Goal: Transaction & Acquisition: Purchase product/service

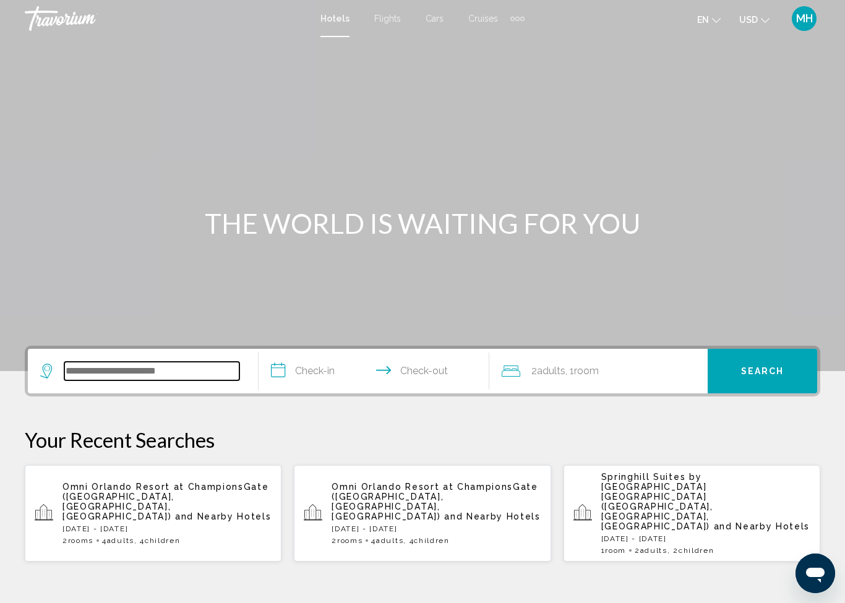
click at [130, 362] on input "Search widget" at bounding box center [151, 371] width 175 height 19
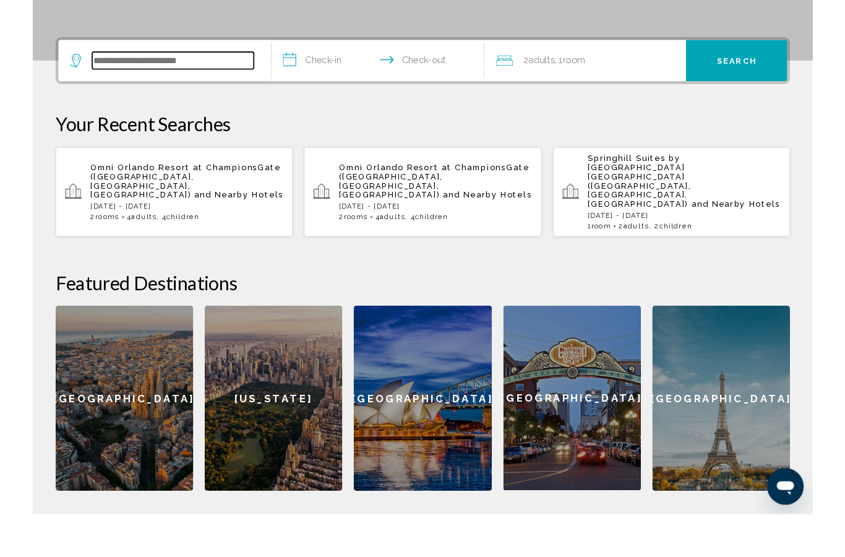
scroll to position [259, 0]
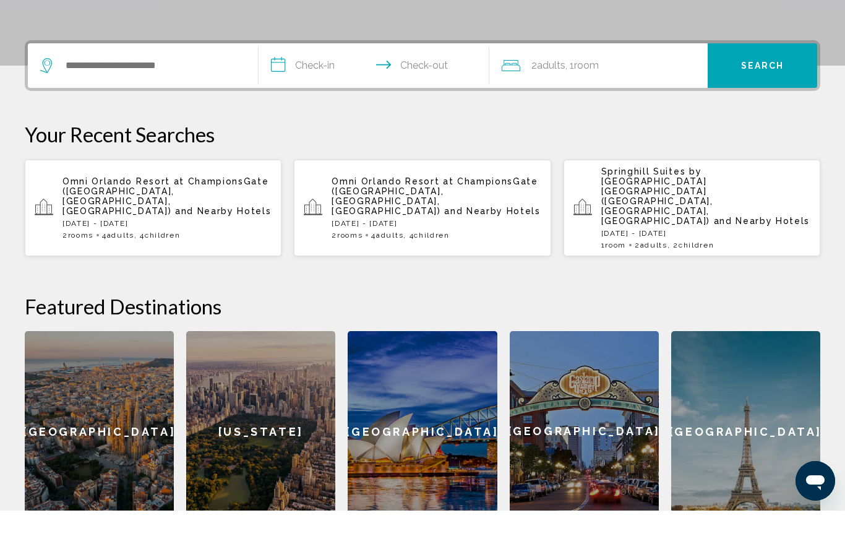
click at [150, 223] on div "[GEOGRAPHIC_DATA] at [GEOGRAPHIC_DATA] ([GEOGRAPHIC_DATA], [GEOGRAPHIC_DATA], […" at bounding box center [166, 254] width 209 height 63
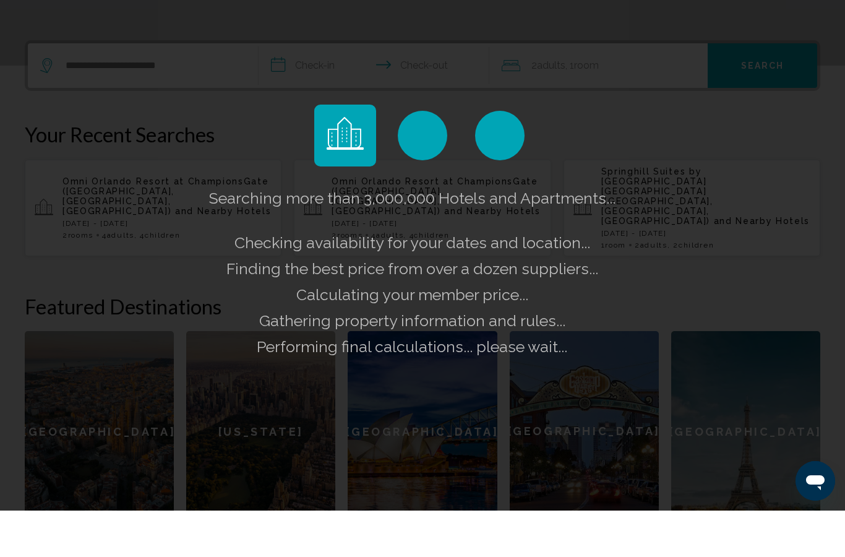
scroll to position [306, 0]
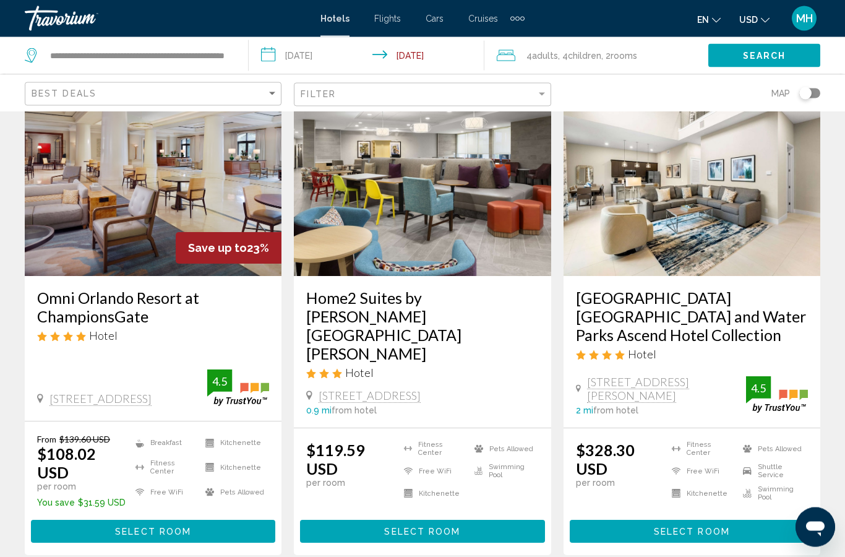
scroll to position [77, 0]
click at [166, 322] on h3 "Omni Orlando Resort at ChampionsGate" at bounding box center [153, 306] width 232 height 37
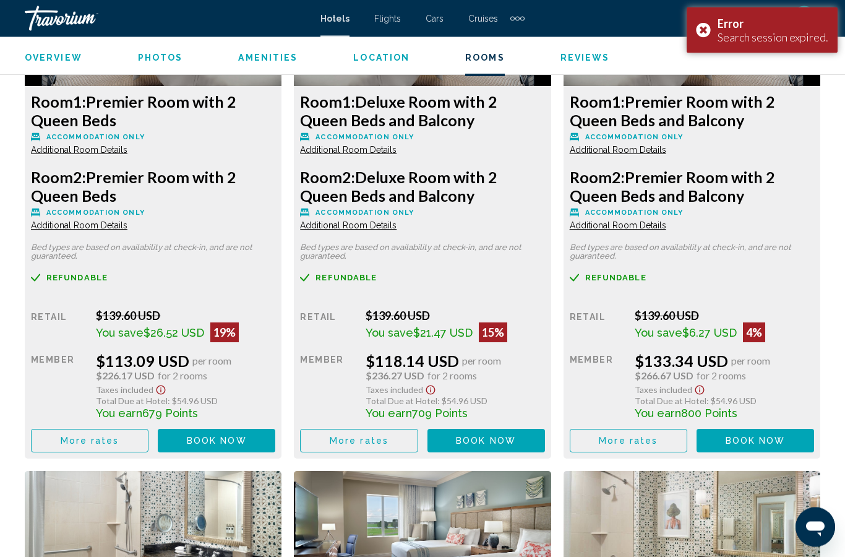
scroll to position [2621, 0]
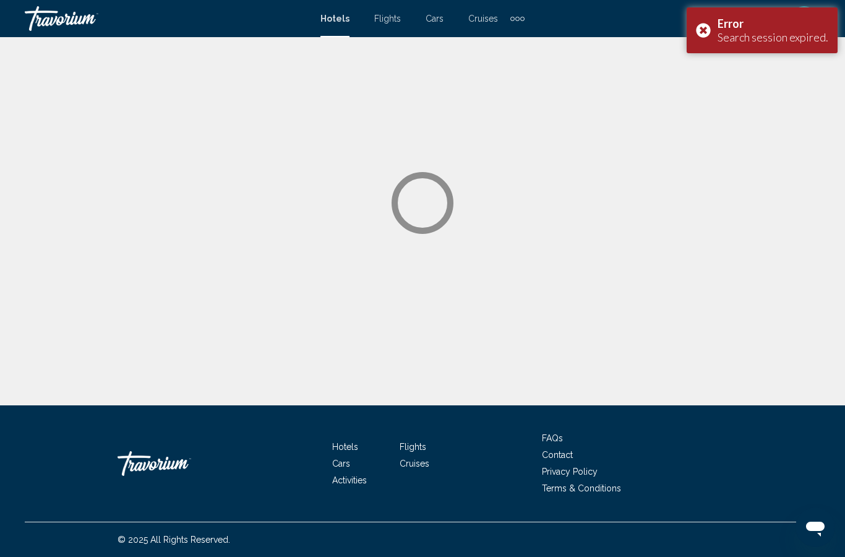
scroll to position [49, 0]
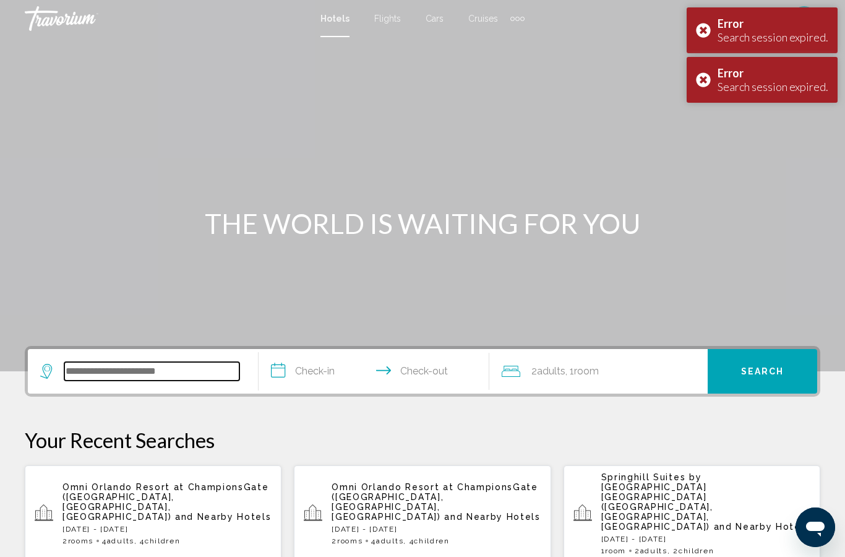
click at [126, 363] on input "Search widget" at bounding box center [151, 371] width 175 height 19
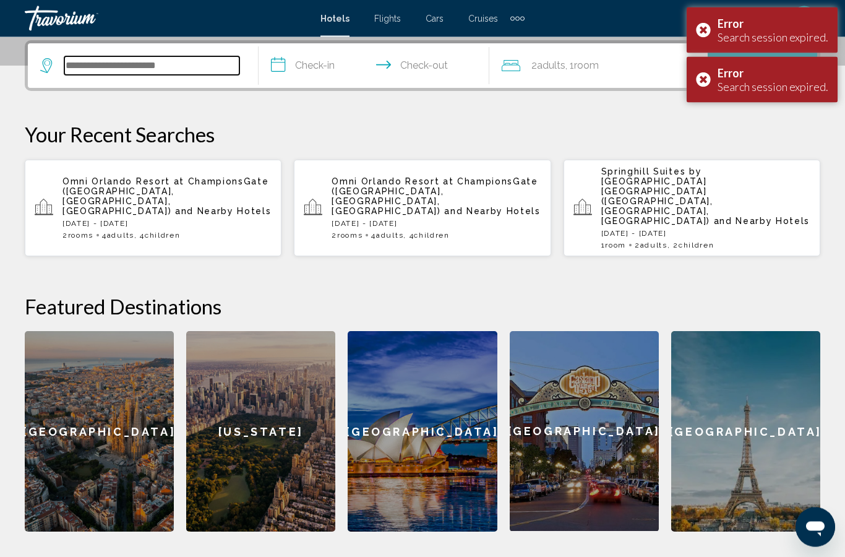
scroll to position [306, 0]
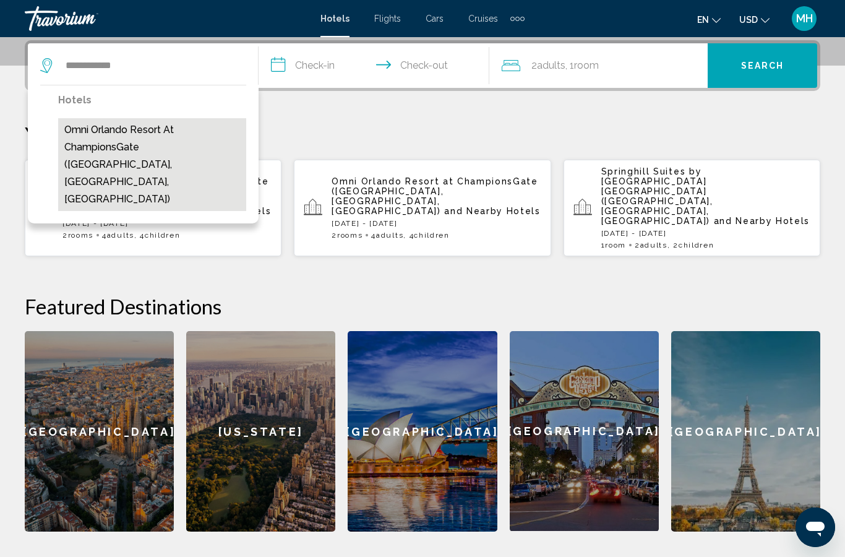
click at [161, 152] on button "Omni Orlando Resort at ChampionsGate ([GEOGRAPHIC_DATA], [GEOGRAPHIC_DATA], [GE…" at bounding box center [152, 164] width 188 height 93
type input "**********"
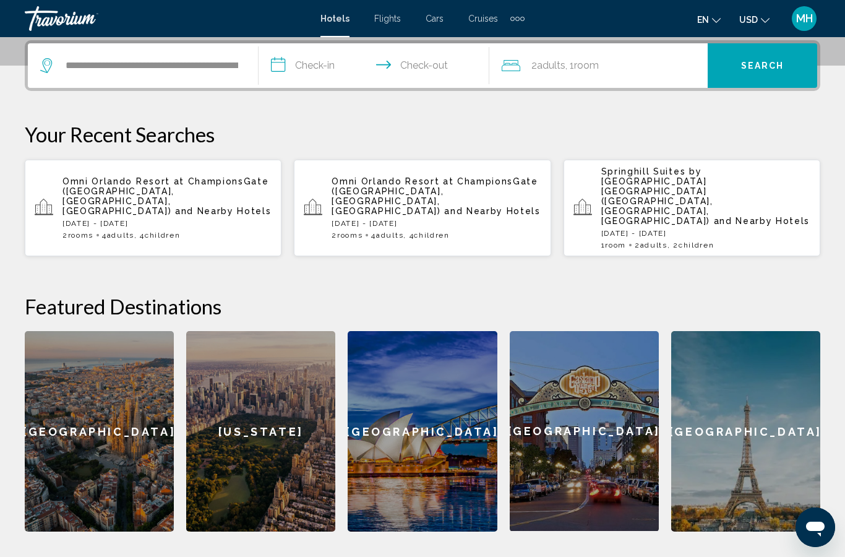
click at [309, 68] on input "**********" at bounding box center [377, 67] width 236 height 48
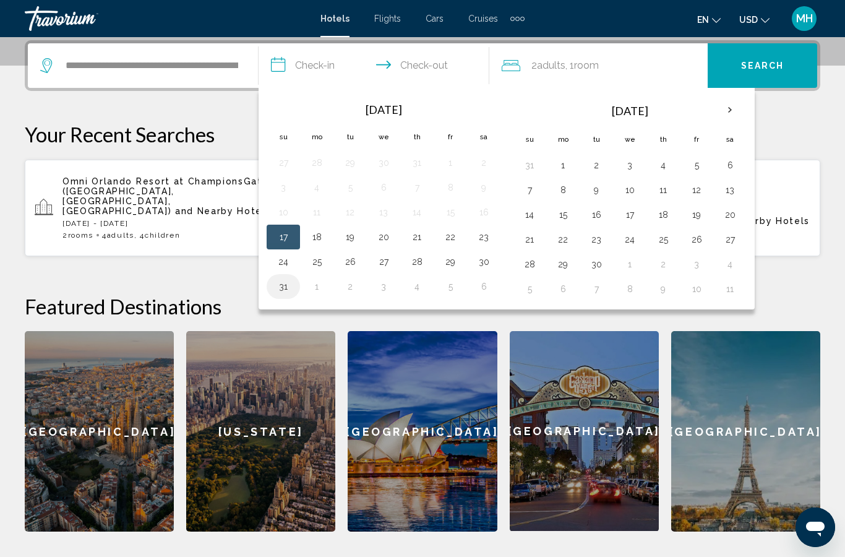
click at [279, 288] on button "31" at bounding box center [283, 286] width 20 height 17
click at [561, 169] on button "1" at bounding box center [563, 165] width 20 height 17
type input "**********"
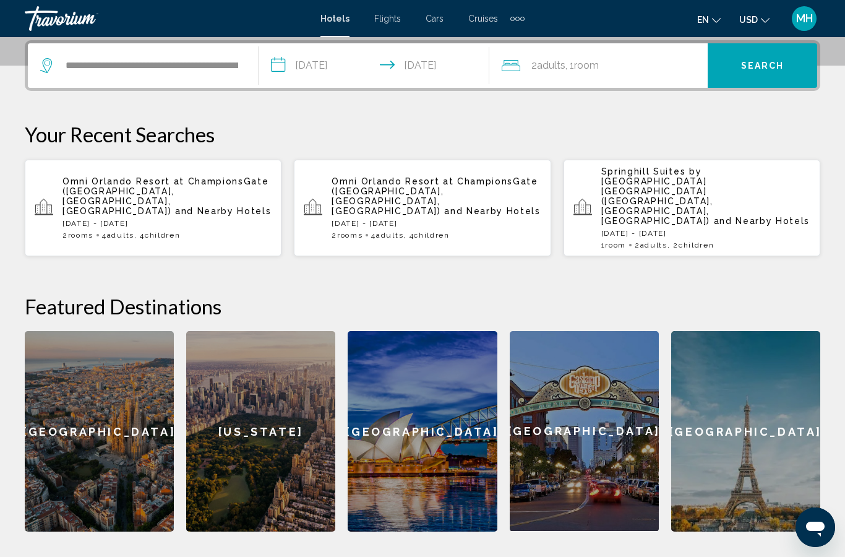
click at [551, 61] on span "Adults" at bounding box center [551, 65] width 28 height 12
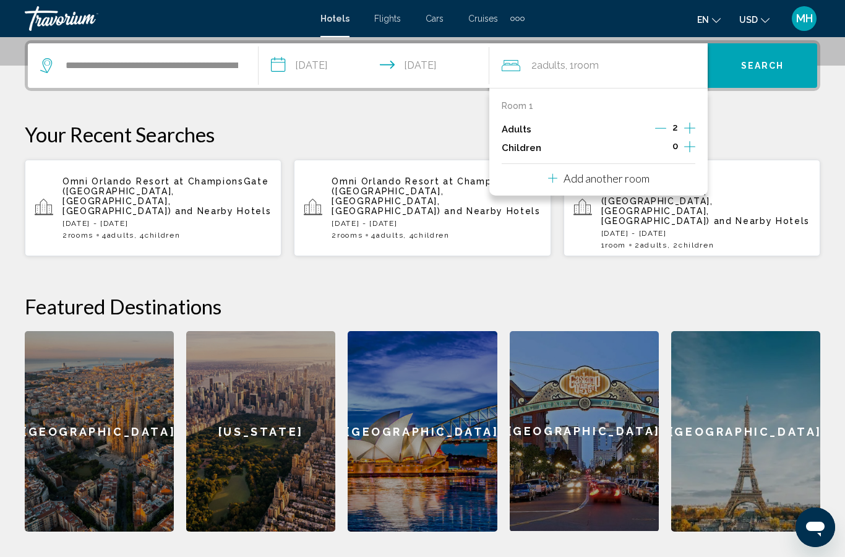
click at [688, 148] on icon "Increment children" at bounding box center [689, 146] width 11 height 15
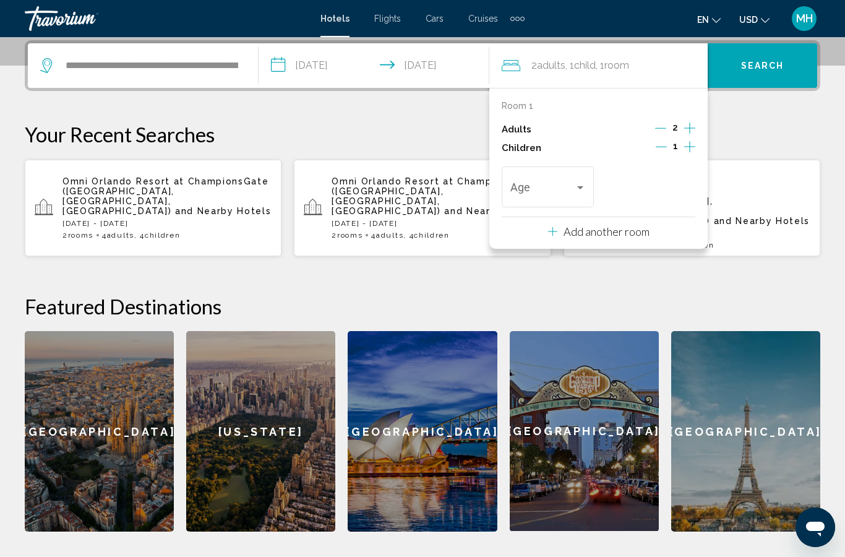
click at [694, 150] on icon "Increment children" at bounding box center [689, 146] width 11 height 15
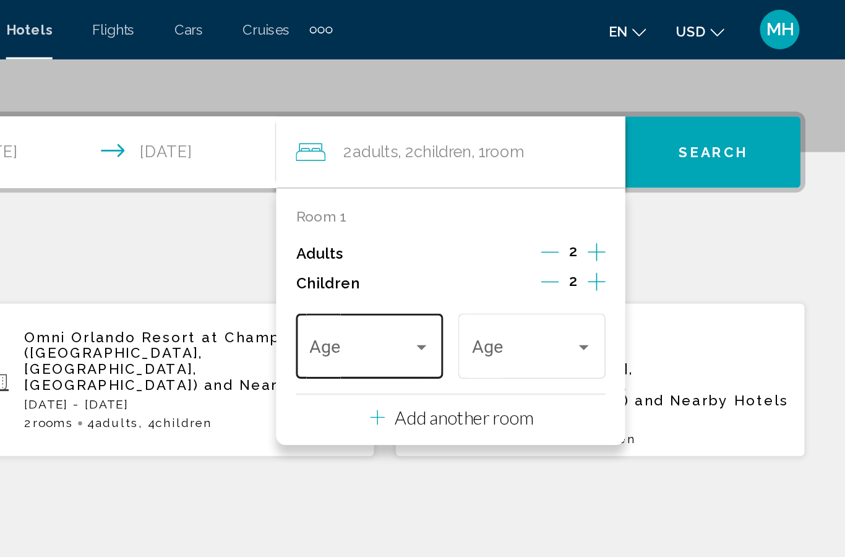
click at [510, 220] on span "Travelers: 2 adults, 2 children" at bounding box center [542, 219] width 64 height 12
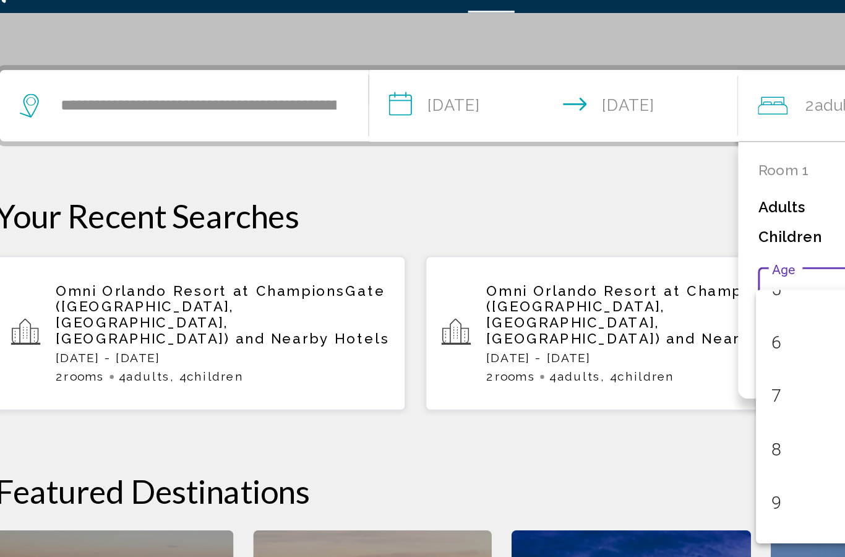
scroll to position [184, 0]
click at [510, 327] on span "9" at bounding box center [547, 343] width 75 height 33
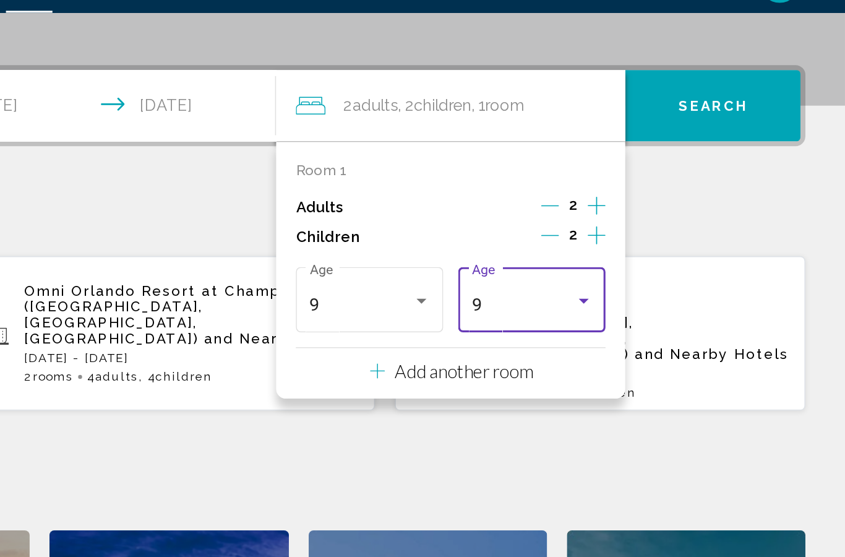
click at [676, 212] on div "Travelers: 2 adults, 2 children" at bounding box center [681, 217] width 11 height 10
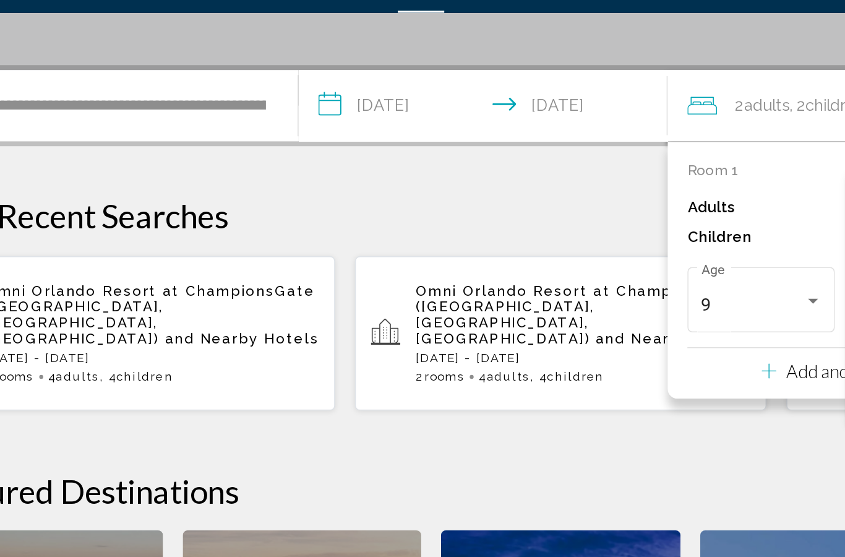
scroll to position [238, 0]
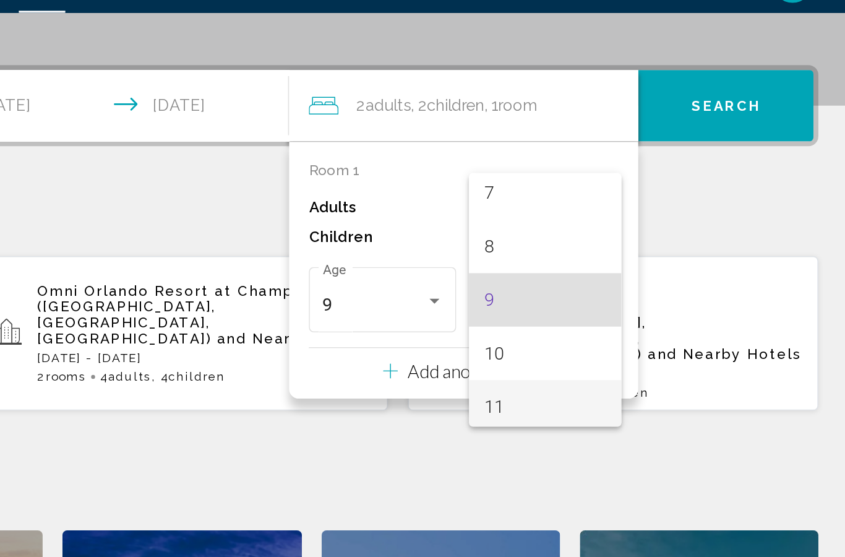
click at [612, 267] on span "11" at bounding box center [649, 283] width 75 height 33
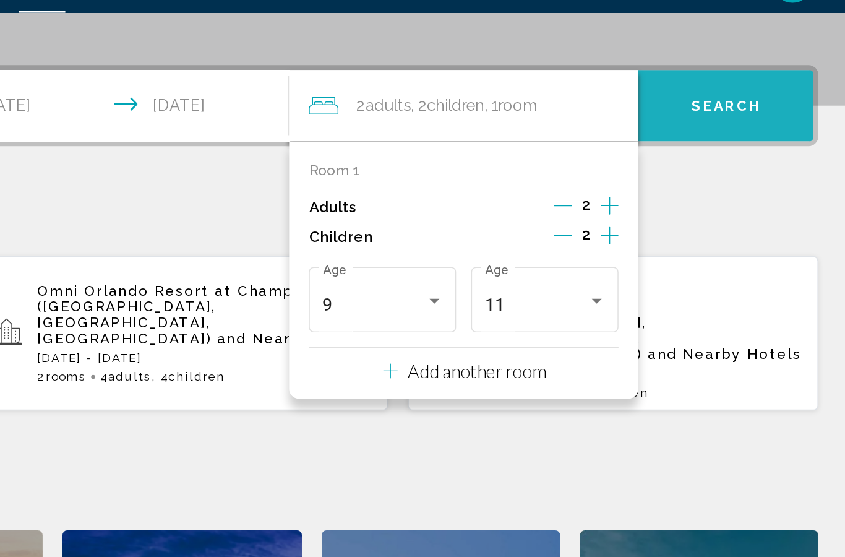
click at [741, 91] on span "Search" at bounding box center [762, 96] width 43 height 10
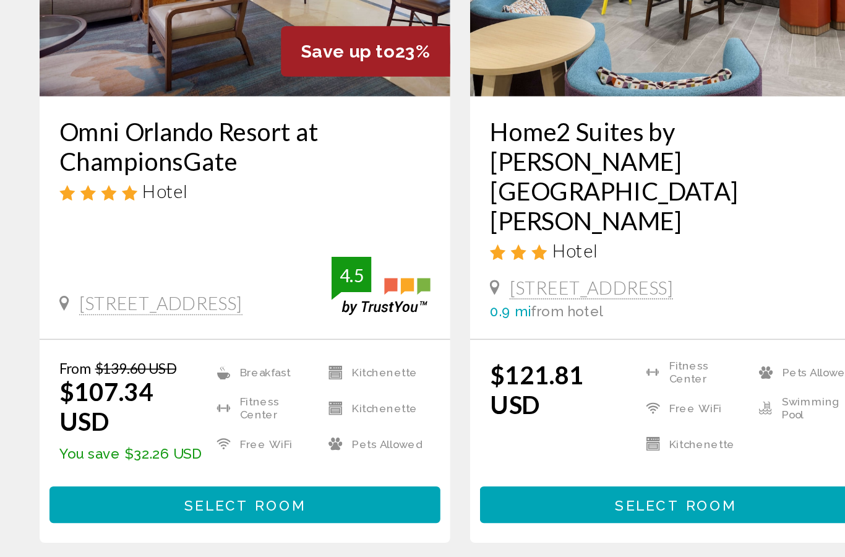
scroll to position [115, 0]
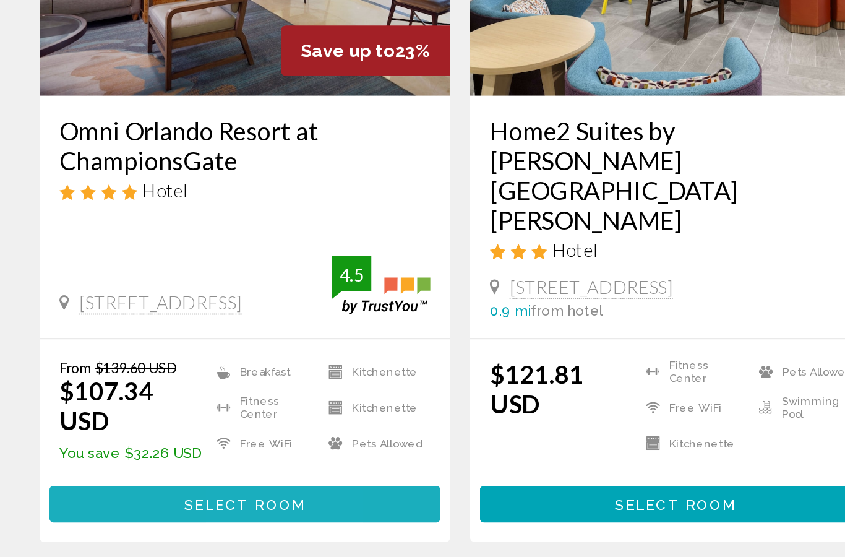
click at [158, 488] on span "Select Room" at bounding box center [153, 493] width 76 height 10
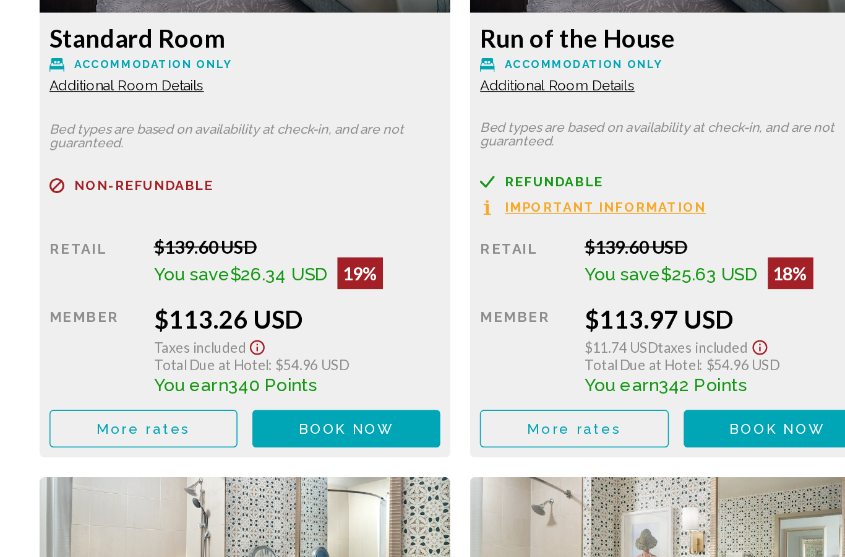
scroll to position [2371, 0]
click at [247, 6] on span "Book now" at bounding box center [217, 1] width 60 height 10
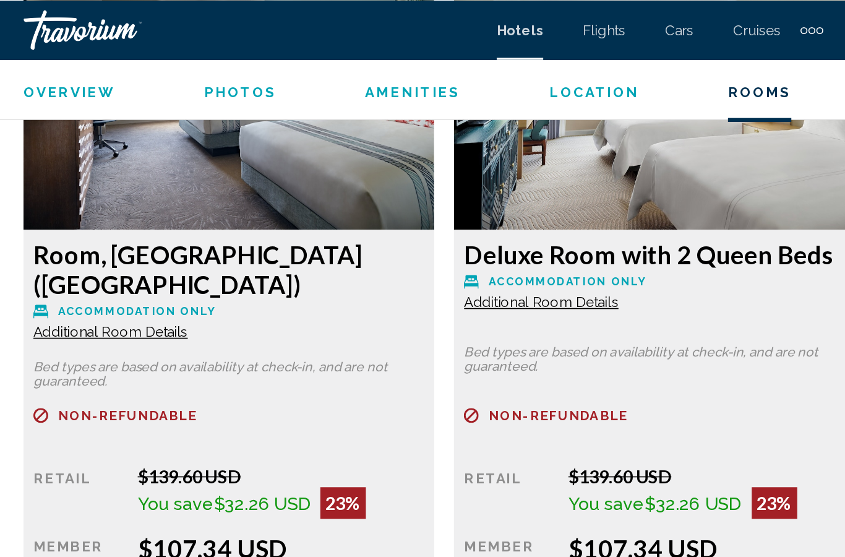
scroll to position [1972, 0]
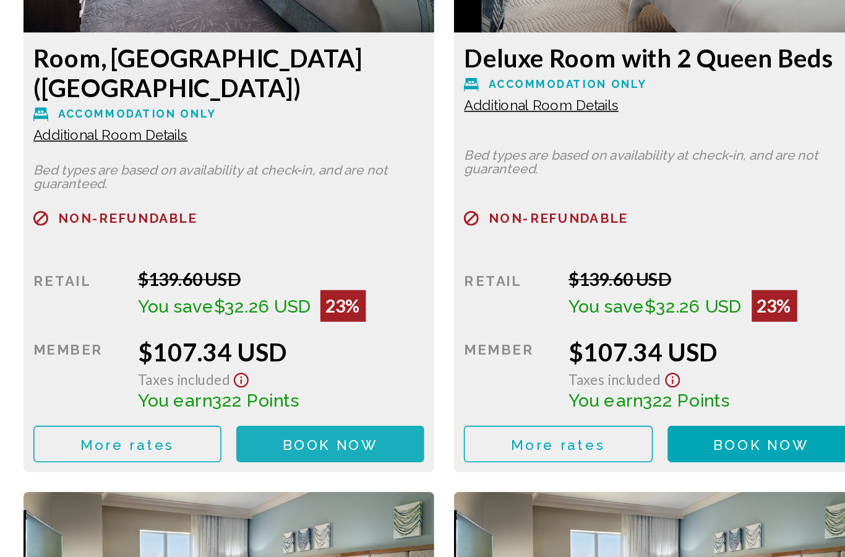
click at [216, 395] on span "Book now" at bounding box center [217, 400] width 60 height 10
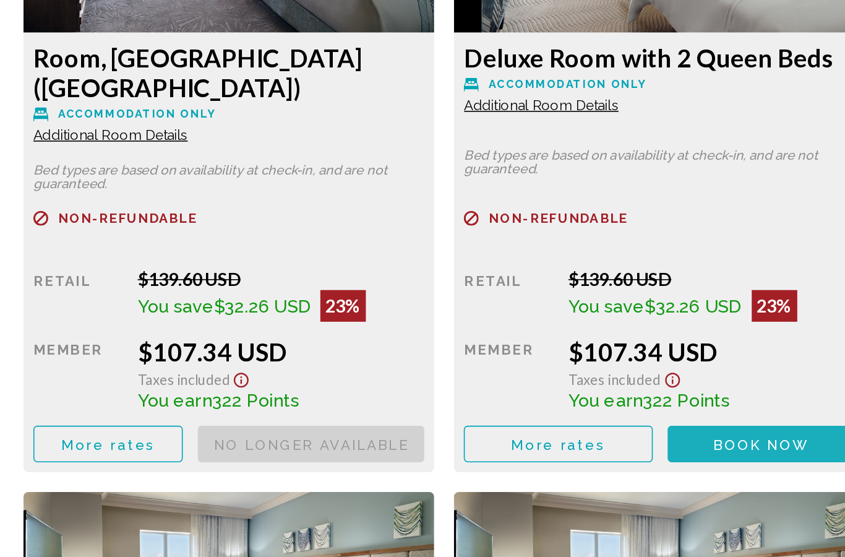
click at [0, 0] on span "Book now" at bounding box center [0, 0] width 0 height 0
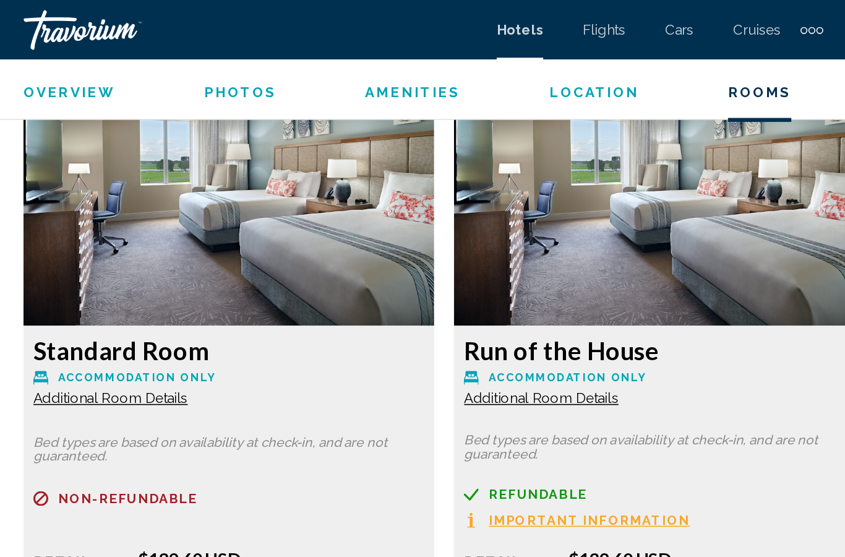
scroll to position [2353, 0]
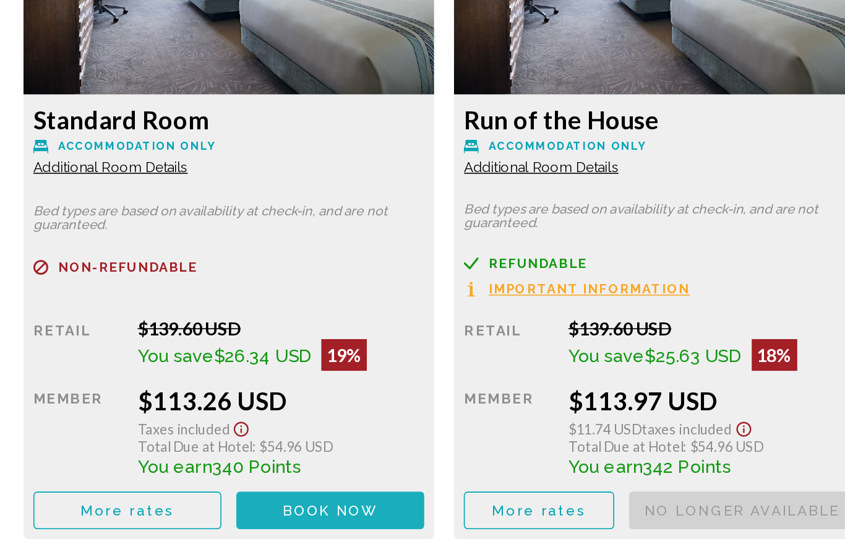
click at [0, 0] on span "Book now" at bounding box center [0, 0] width 0 height 0
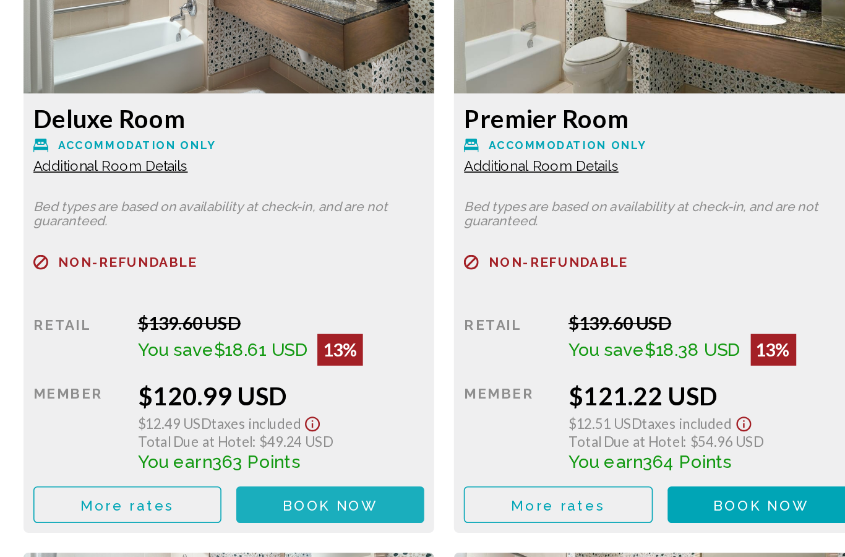
scroll to position [2766, 0]
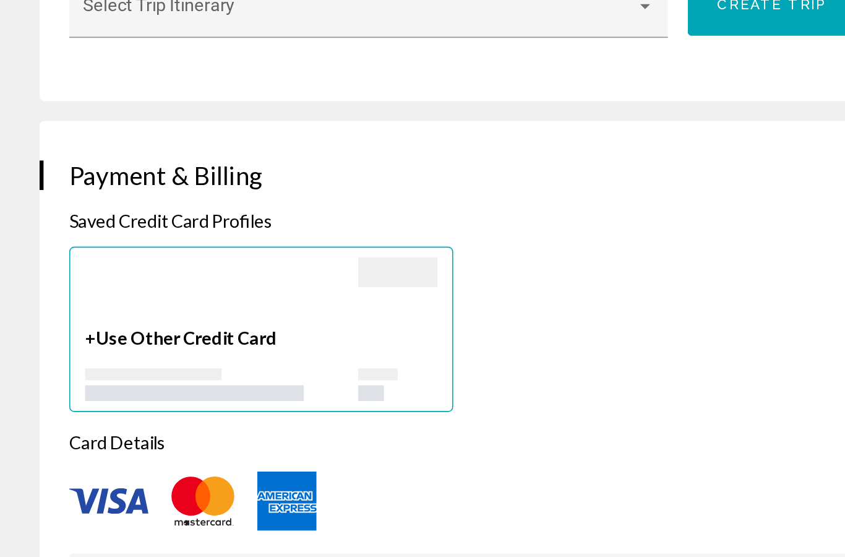
scroll to position [797, 0]
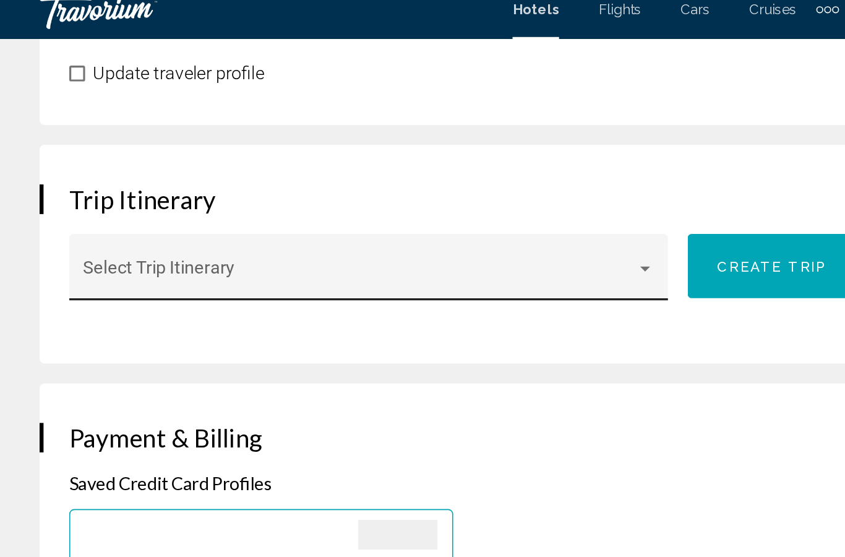
click at [165, 179] on span "Main content" at bounding box center [225, 185] width 346 height 12
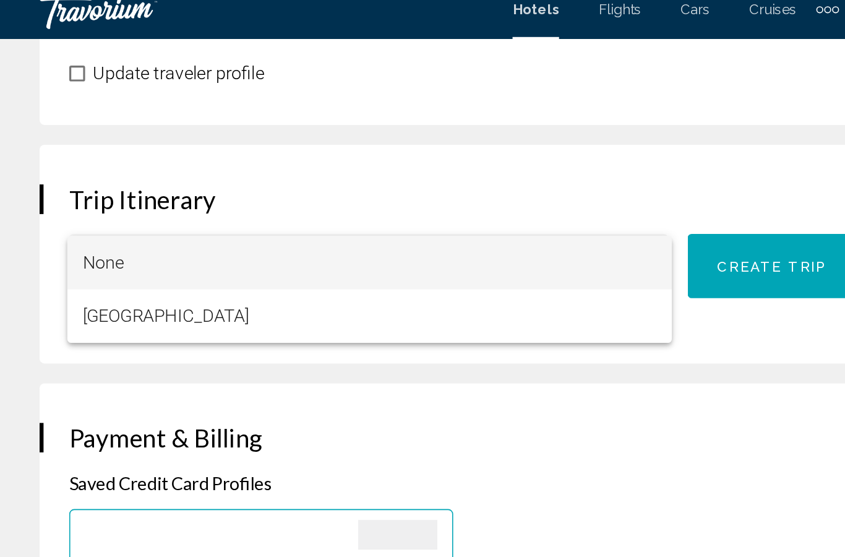
click at [365, 267] on div at bounding box center [422, 278] width 845 height 557
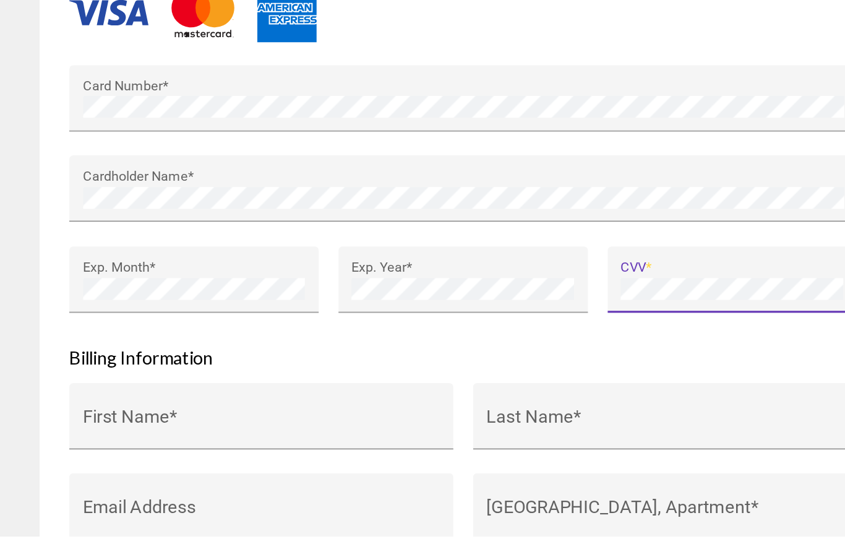
scroll to position [1060, 0]
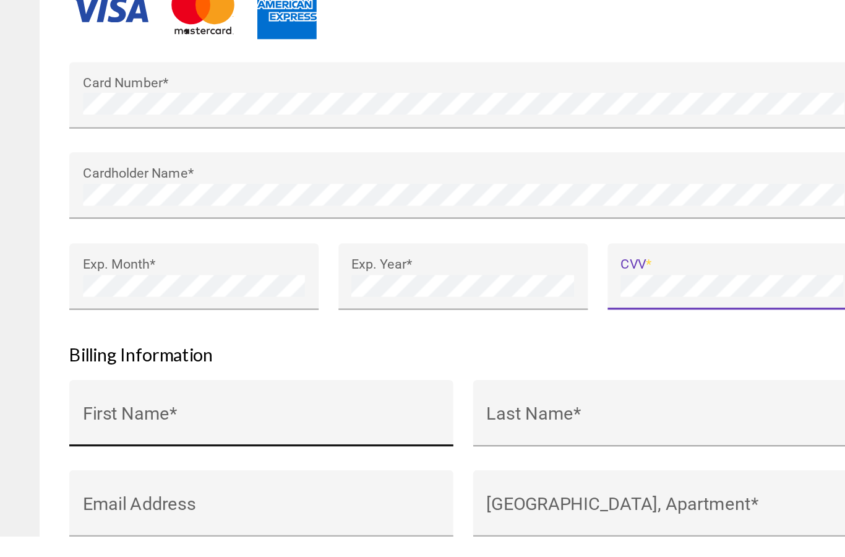
click at [139, 479] on input "First Name *" at bounding box center [163, 485] width 223 height 12
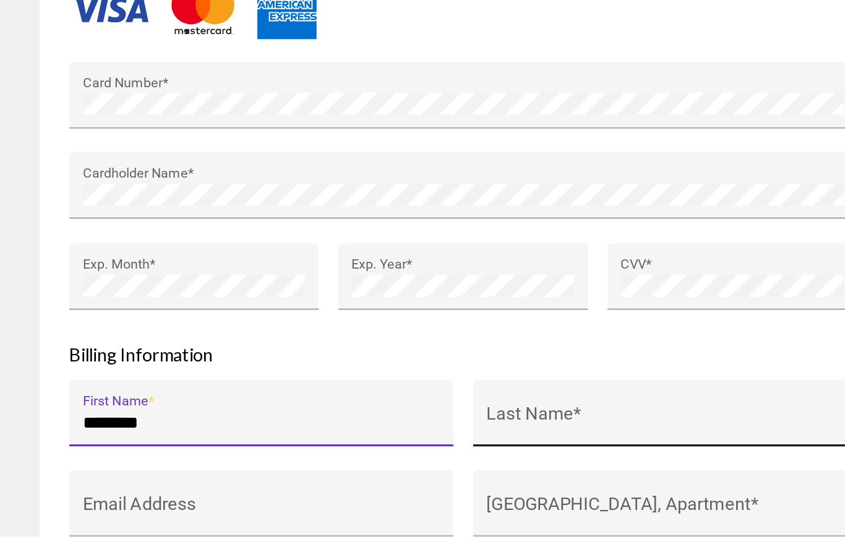
type input "********"
click at [346, 479] on input "Last Name *" at bounding box center [415, 485] width 223 height 12
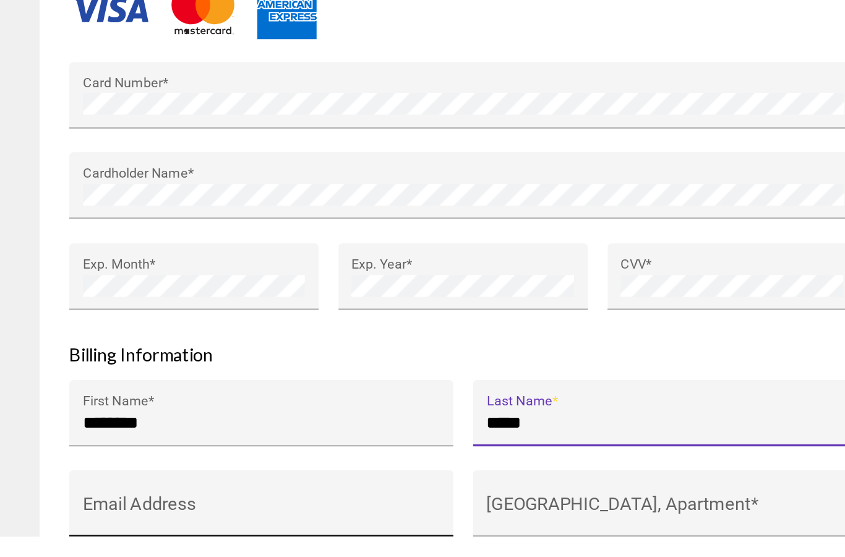
type input "*****"
click at [124, 536] on input "Email Address" at bounding box center [163, 542] width 223 height 12
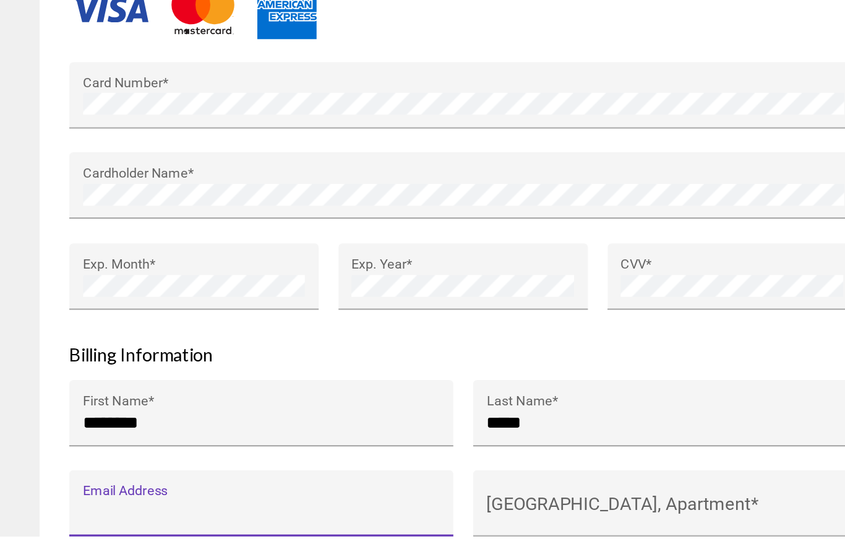
scroll to position [1205, 0]
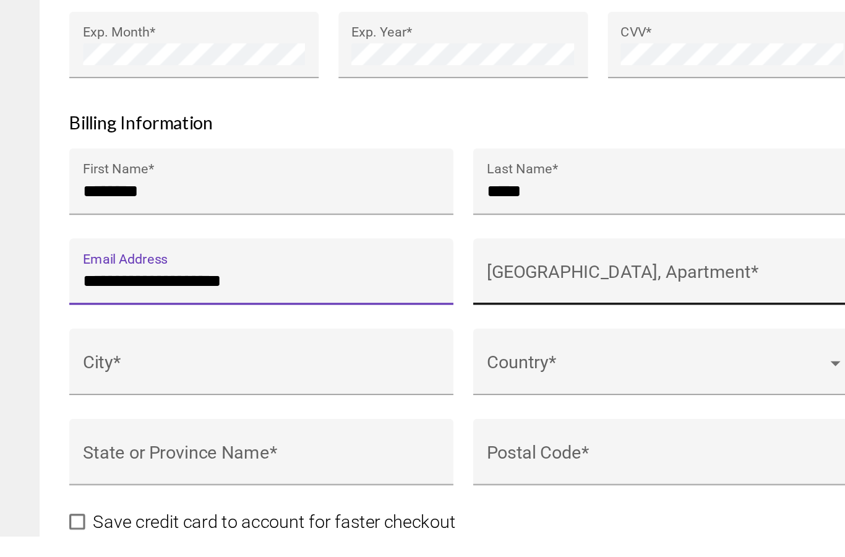
type input "**********"
click at [368, 391] on input "[GEOGRAPHIC_DATA], Apartment *" at bounding box center [415, 397] width 223 height 12
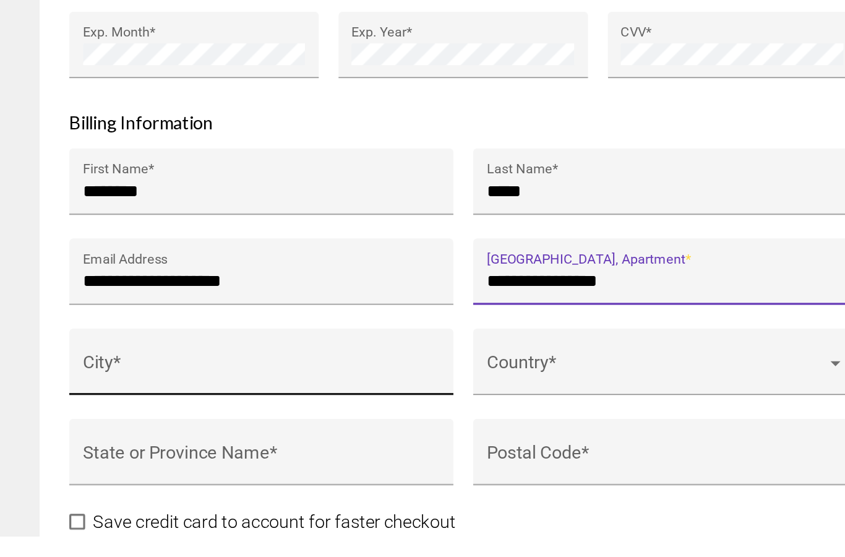
type input "**********"
click at [140, 447] on input "City *" at bounding box center [163, 453] width 223 height 12
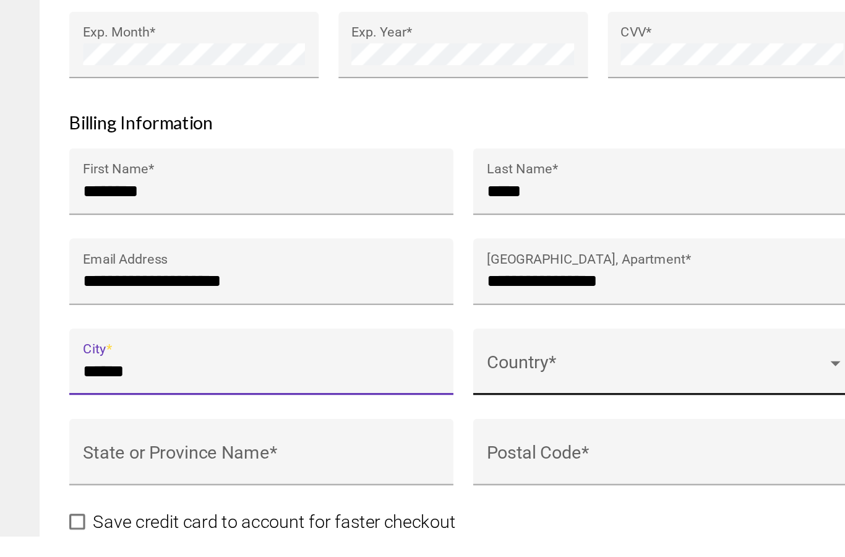
type input "******"
click at [355, 447] on span "Main content" at bounding box center [410, 453] width 212 height 12
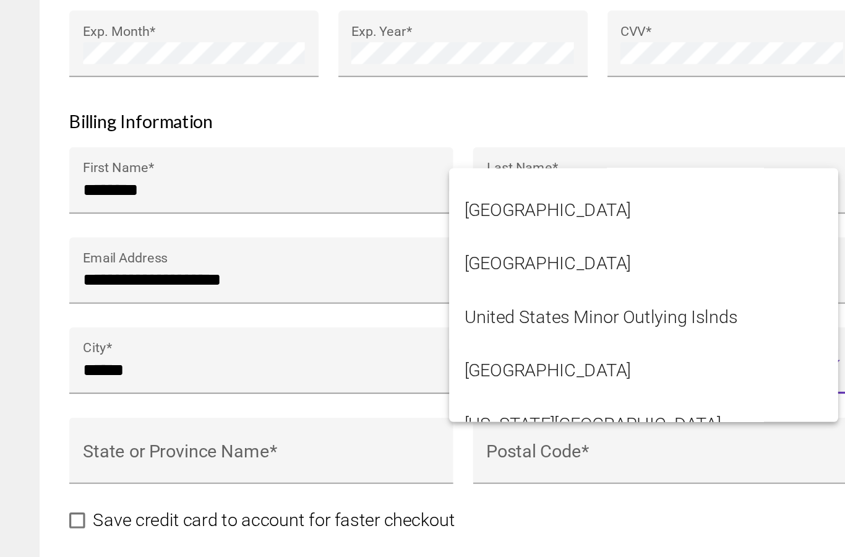
scroll to position [8042, 0]
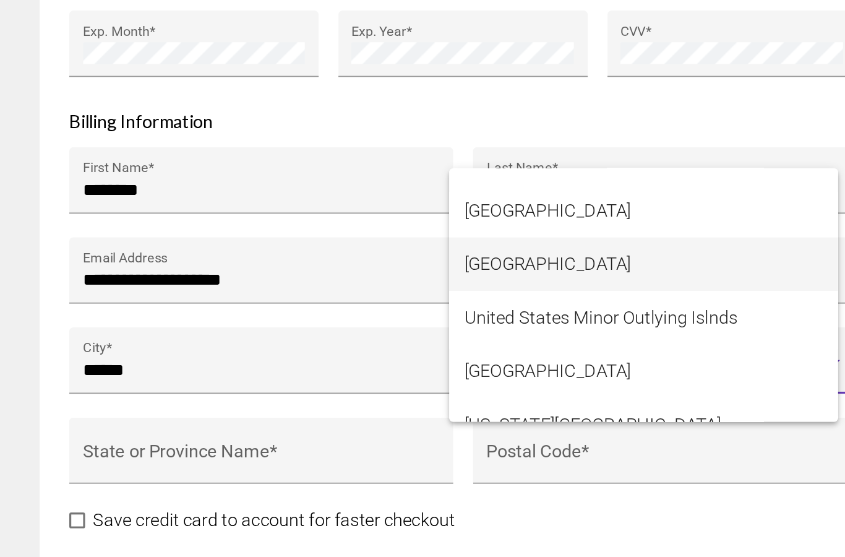
click at [369, 327] on span "[GEOGRAPHIC_DATA]" at bounding box center [402, 343] width 223 height 33
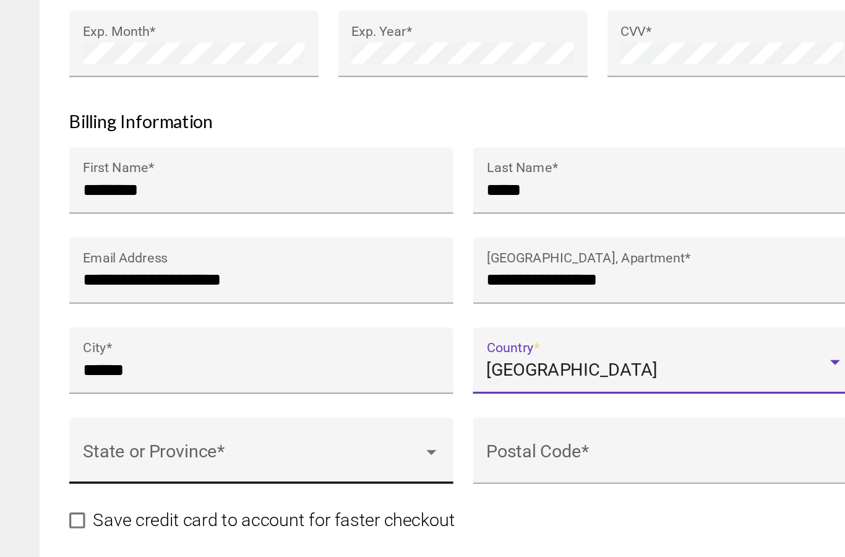
click at [145, 460] on span "Main content" at bounding box center [158, 466] width 212 height 12
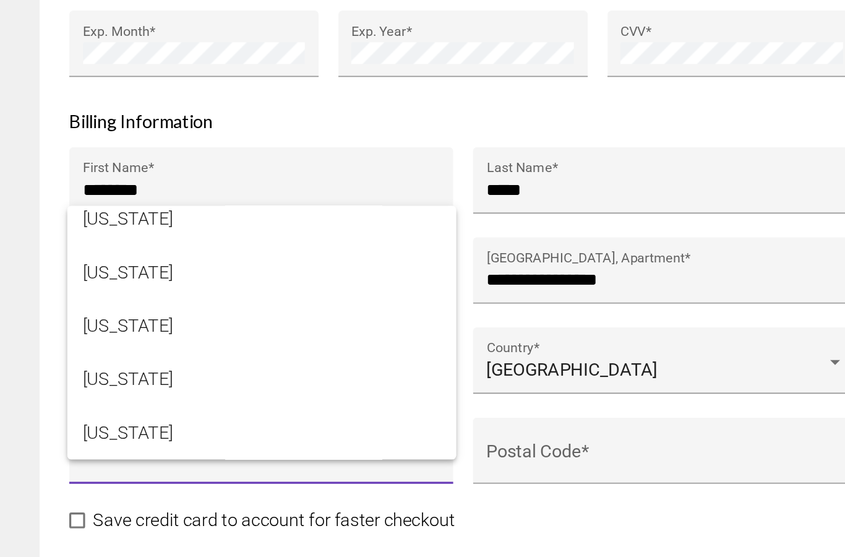
scroll to position [434, 0]
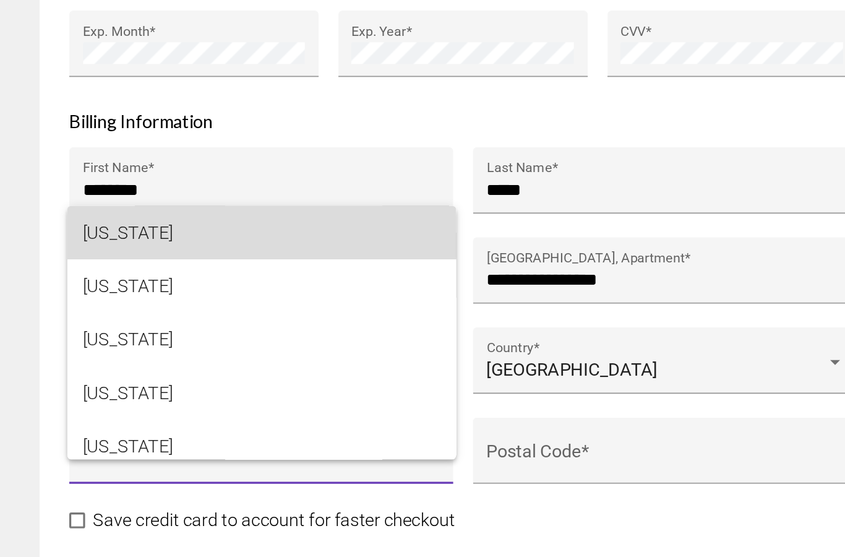
click at [87, 307] on span "[US_STATE]" at bounding box center [163, 323] width 223 height 33
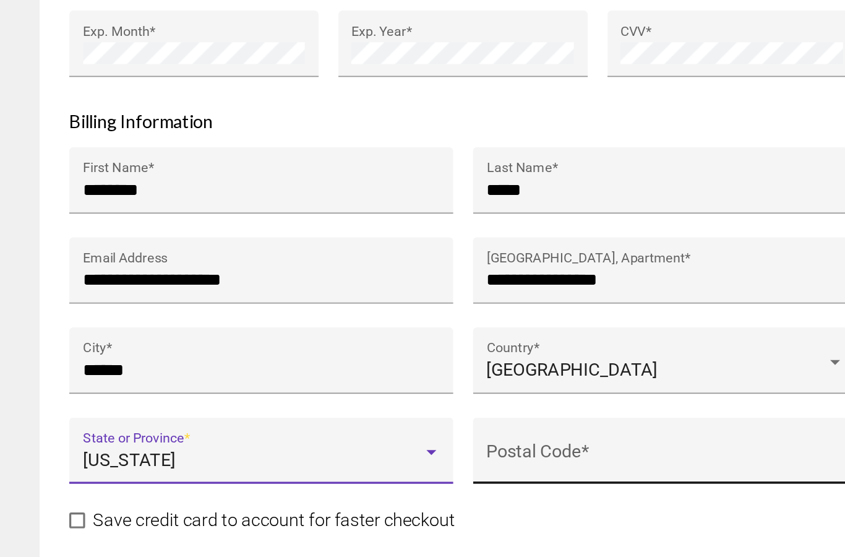
click at [351, 460] on input "Postal Code *" at bounding box center [415, 466] width 223 height 12
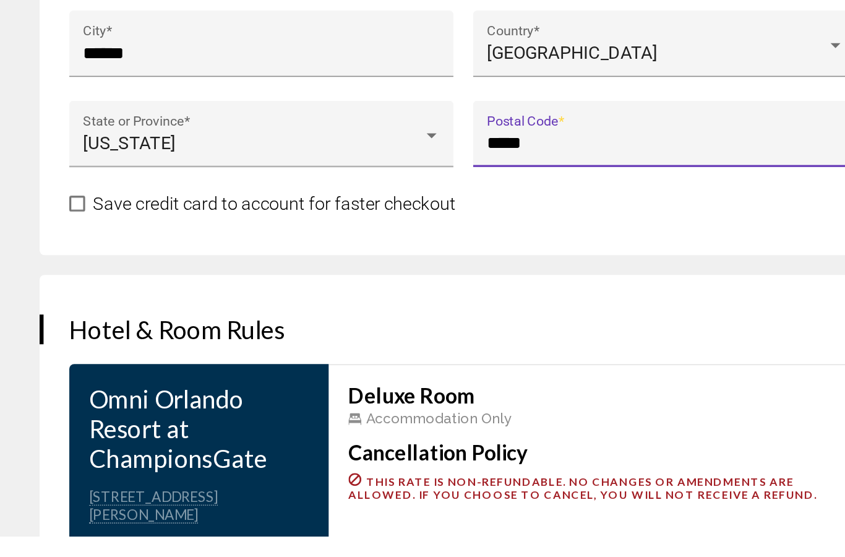
scroll to position [1403, 0]
type input "*****"
click at [49, 344] on span "Main content" at bounding box center [48, 349] width 10 height 10
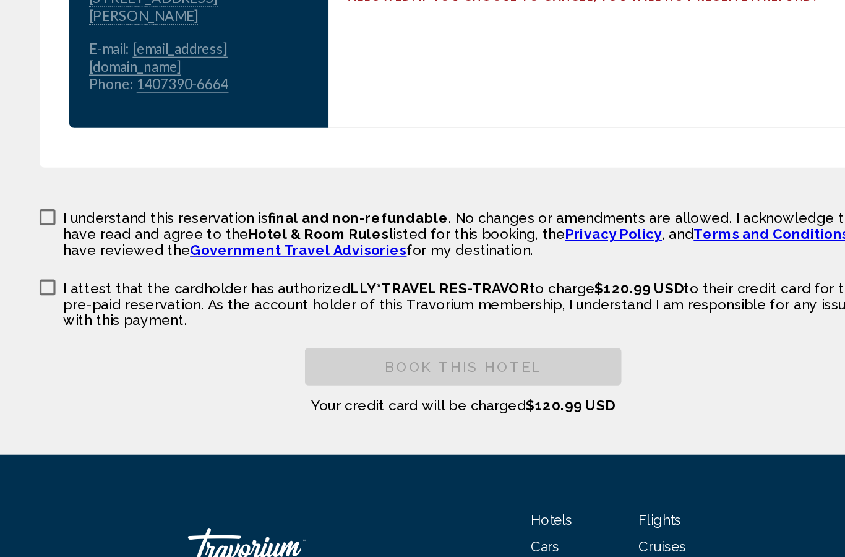
scroll to position [1758, 0]
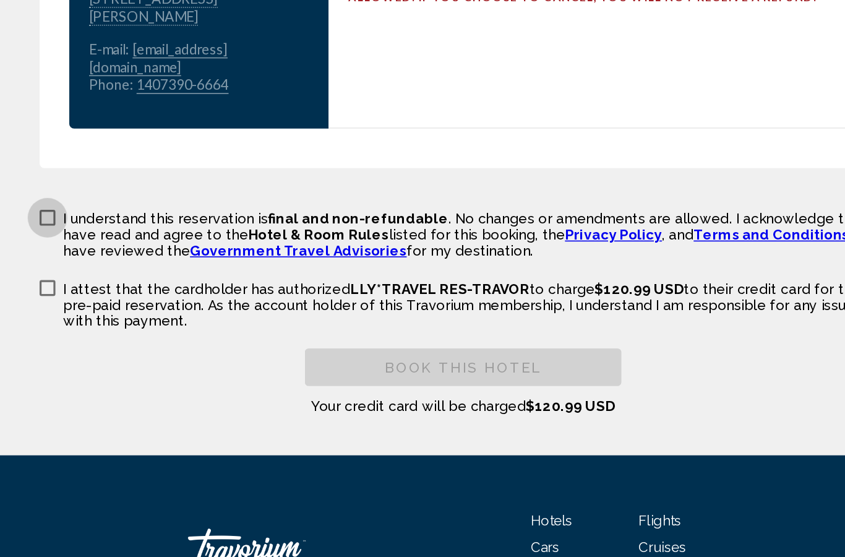
click at [36, 307] on label "I understand this reservation is final and non-refundable . No changes or amend…" at bounding box center [290, 323] width 530 height 32
click at [33, 353] on span "Main content" at bounding box center [30, 358] width 10 height 10
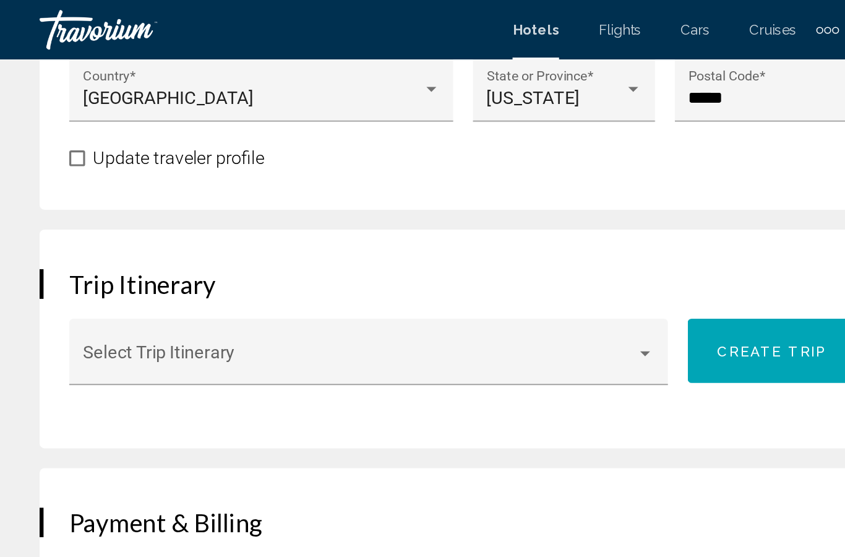
scroll to position [757, 0]
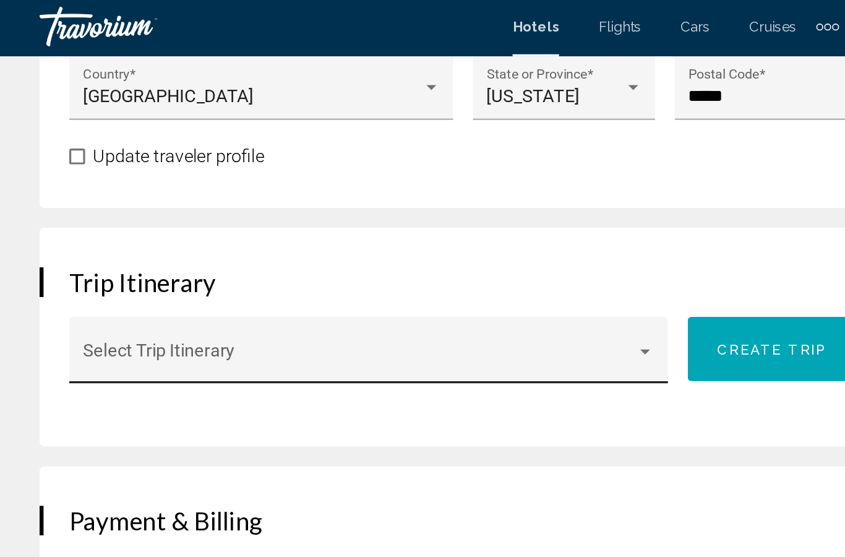
click at [230, 220] on span "Main content" at bounding box center [225, 226] width 346 height 12
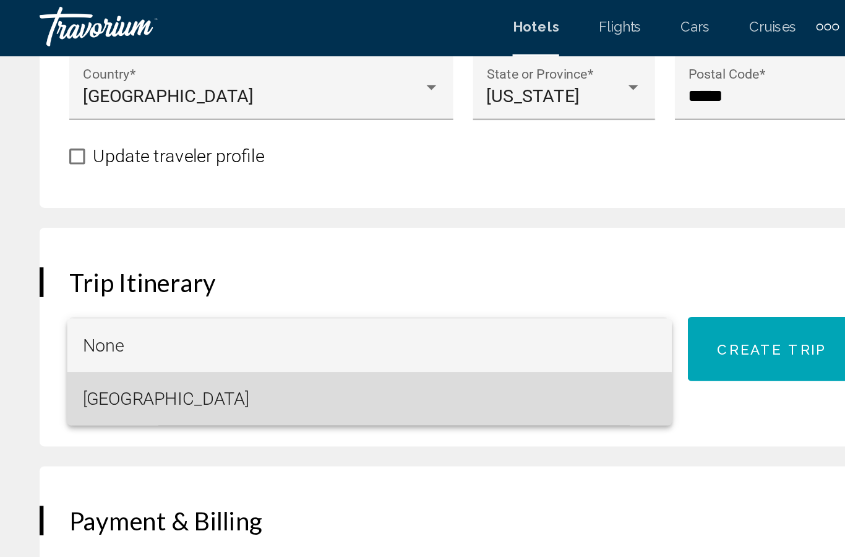
click at [162, 250] on span "[GEOGRAPHIC_DATA]" at bounding box center [231, 250] width 358 height 33
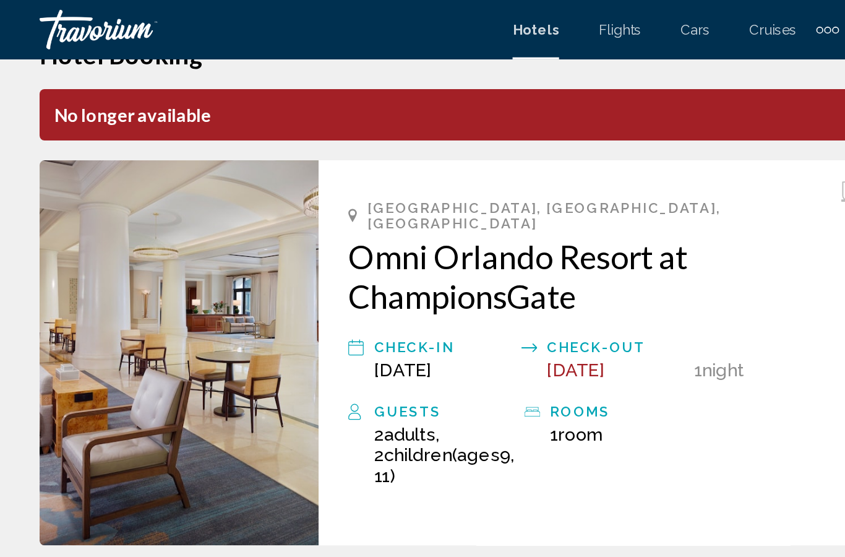
scroll to position [0, 0]
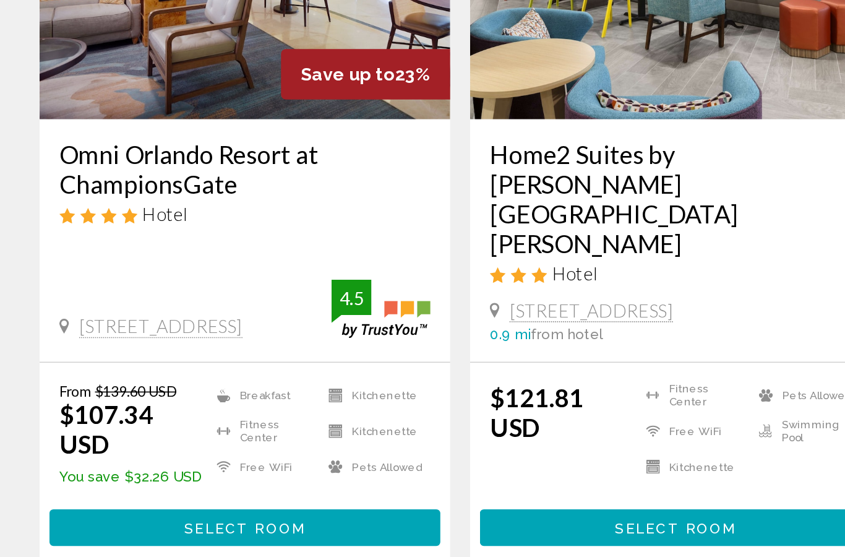
scroll to position [121, 0]
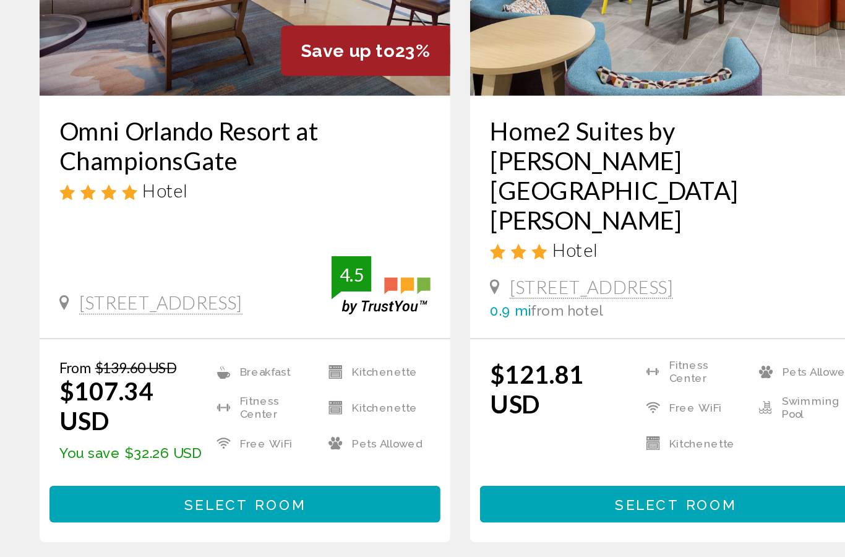
click at [128, 244] on div "Omni Orlando Resort at ChampionsGate Hotel" at bounding box center [153, 275] width 232 height 63
click at [139, 244] on h3 "Omni Orlando Resort at ChampionsGate" at bounding box center [153, 262] width 232 height 37
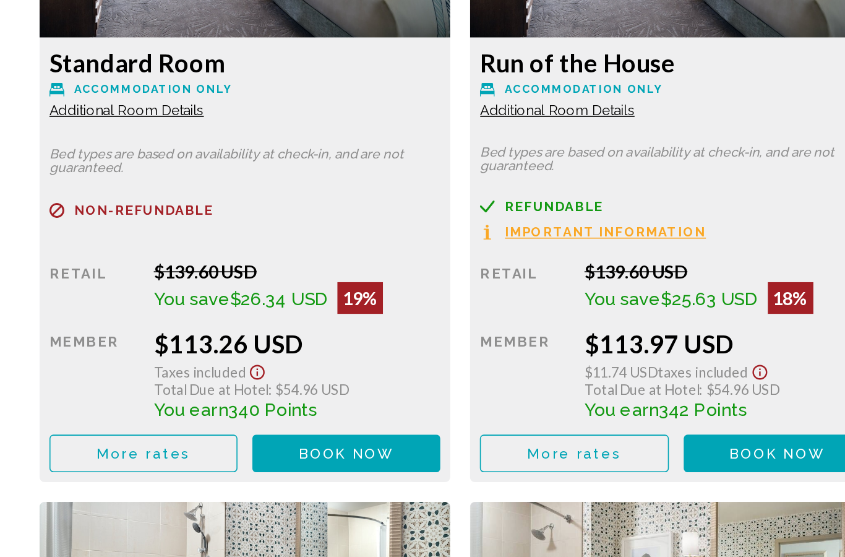
scroll to position [2356, 0]
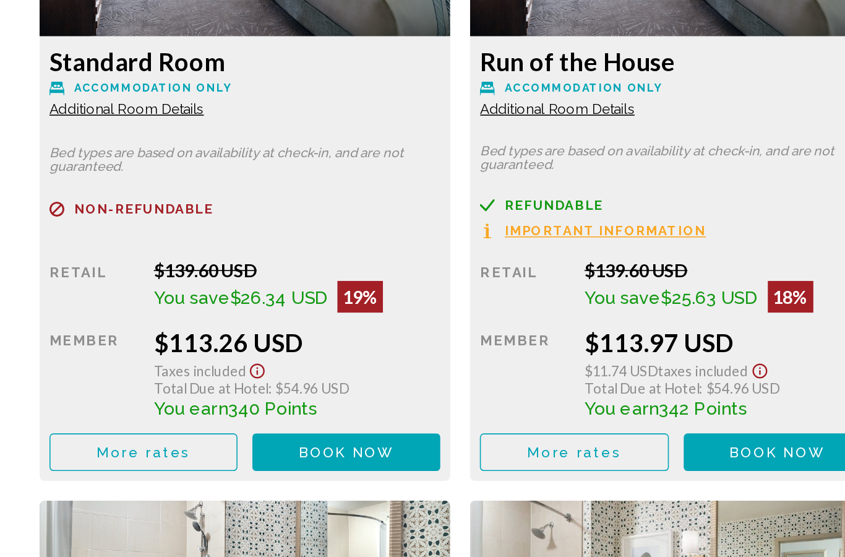
click at [247, 22] on span "Book now" at bounding box center [217, 17] width 60 height 10
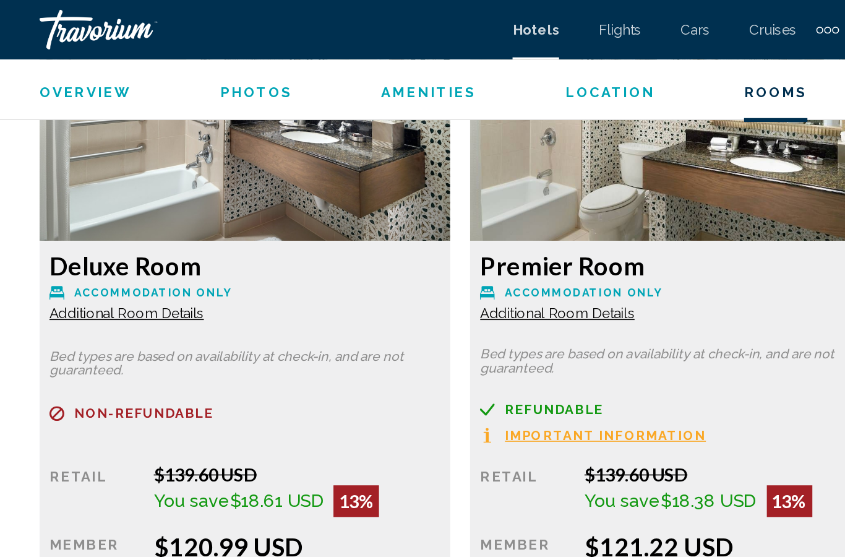
scroll to position [2845, 0]
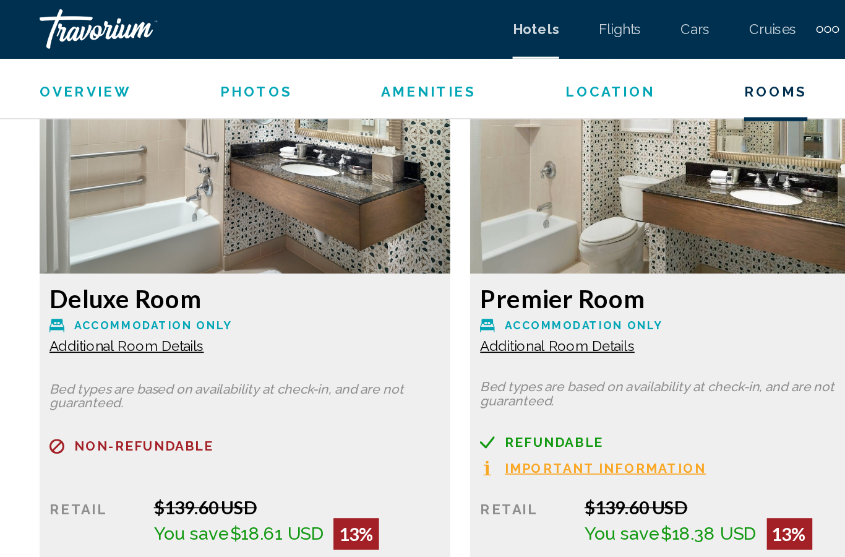
scroll to position [2826, 0]
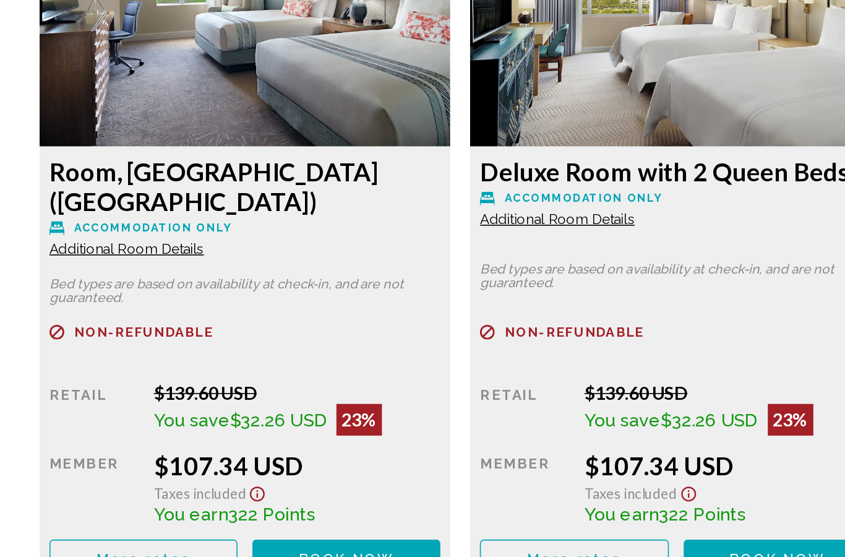
scroll to position [1849, 0]
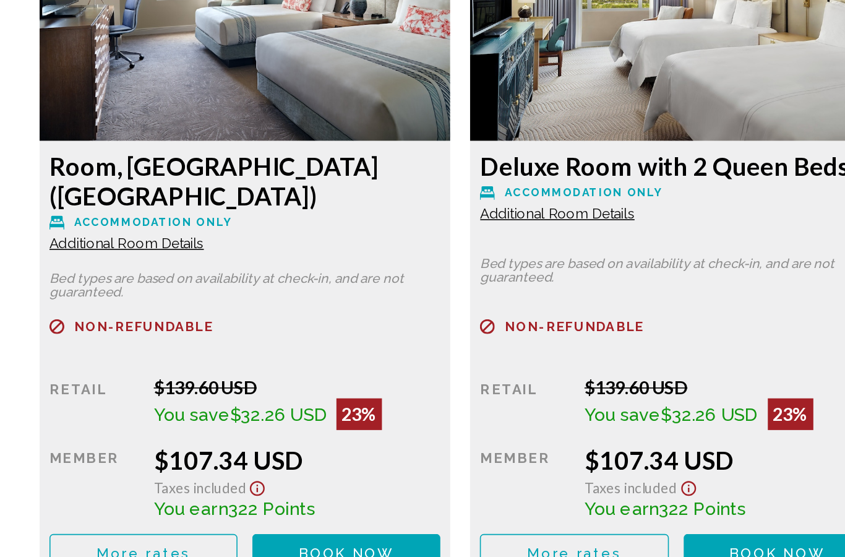
click at [229, 518] on span "Book now" at bounding box center [217, 523] width 60 height 10
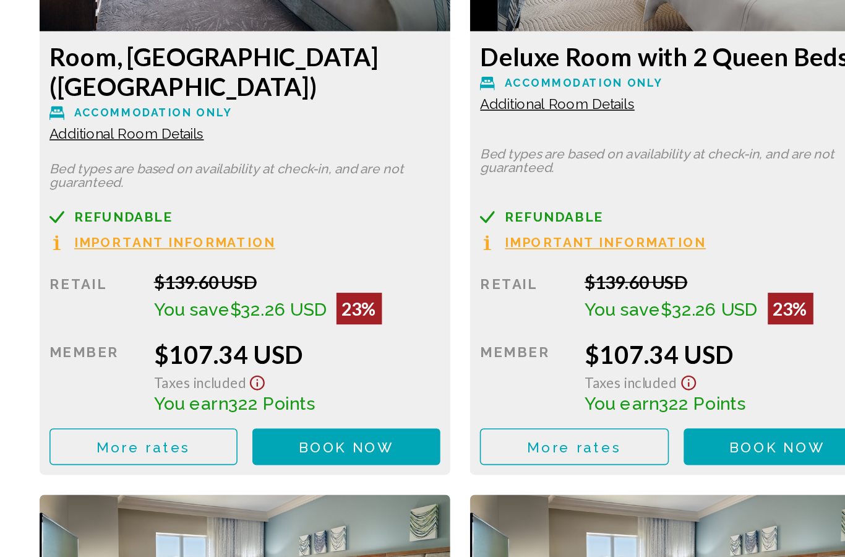
scroll to position [1919, 0]
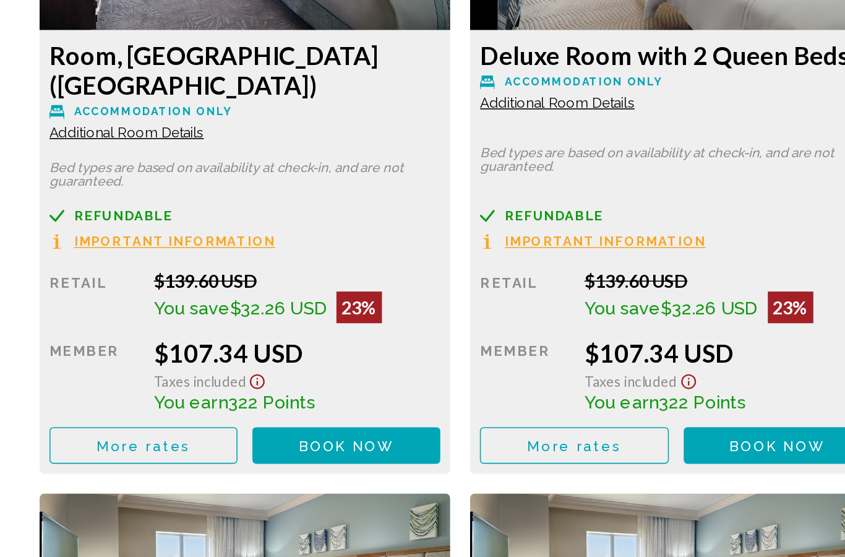
click at [247, 452] on span "Book now" at bounding box center [217, 457] width 60 height 10
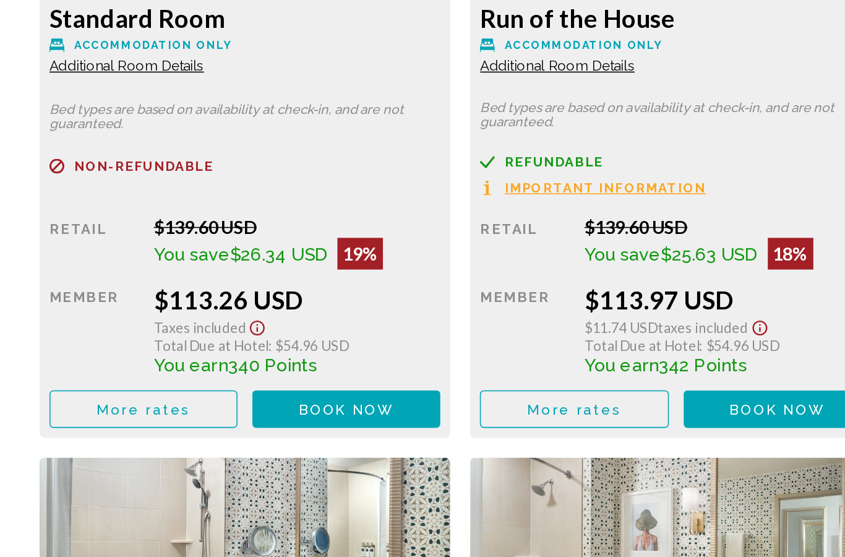
scroll to position [2385, 0]
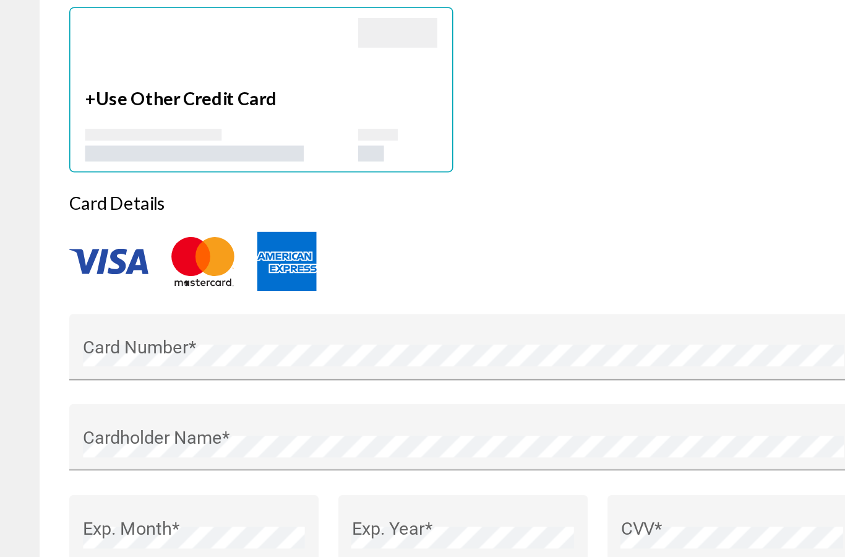
scroll to position [904, 0]
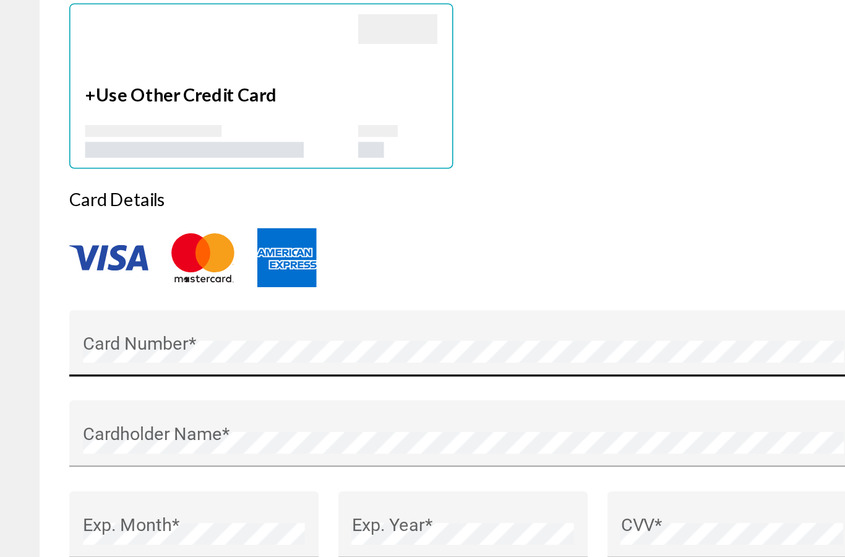
click at [153, 380] on div "Card Number *" at bounding box center [290, 396] width 476 height 33
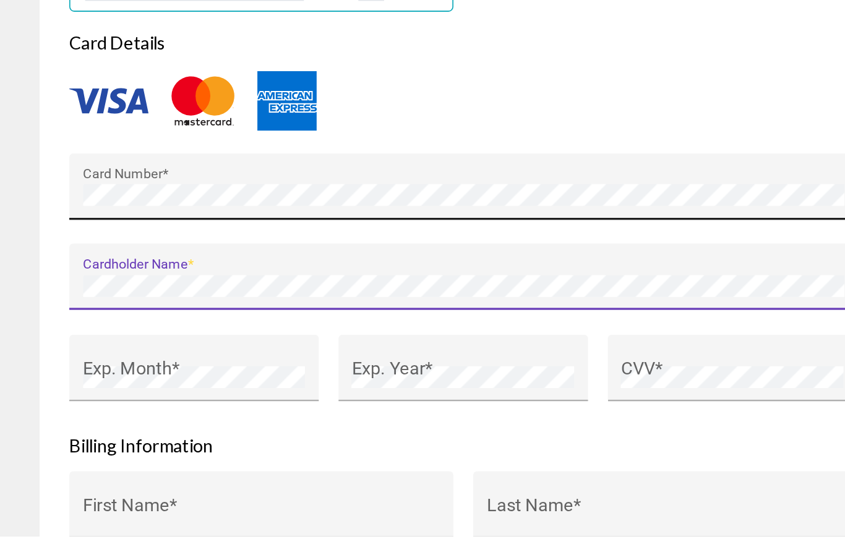
scroll to position [968, 0]
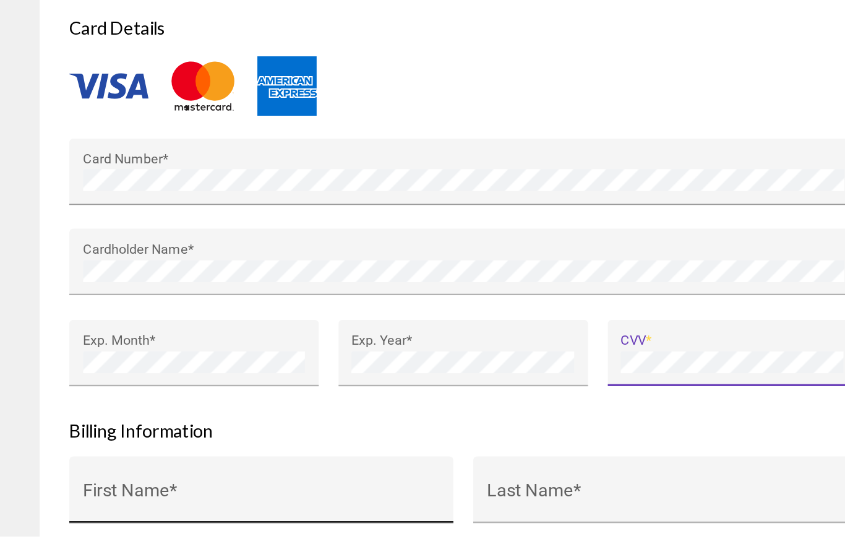
click at [121, 527] on input "First Name *" at bounding box center [163, 533] width 223 height 12
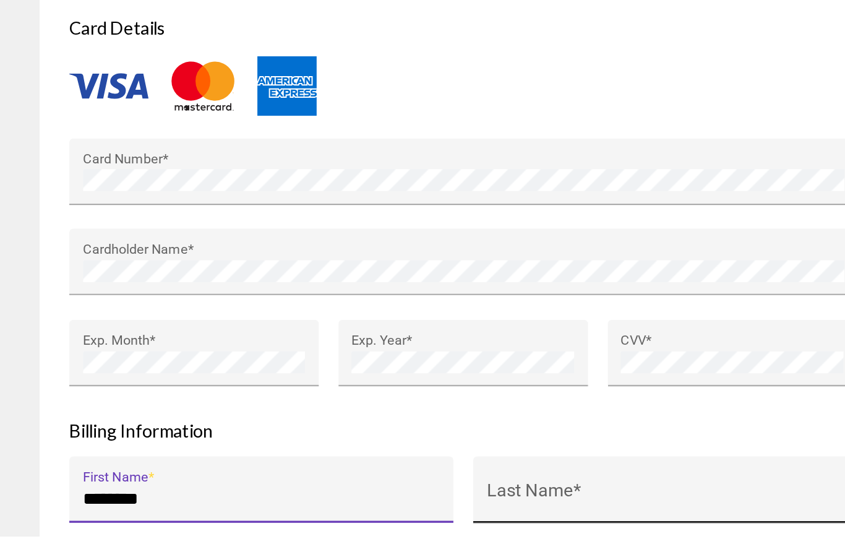
type input "********"
click at [363, 527] on input "Last Name *" at bounding box center [415, 533] width 223 height 12
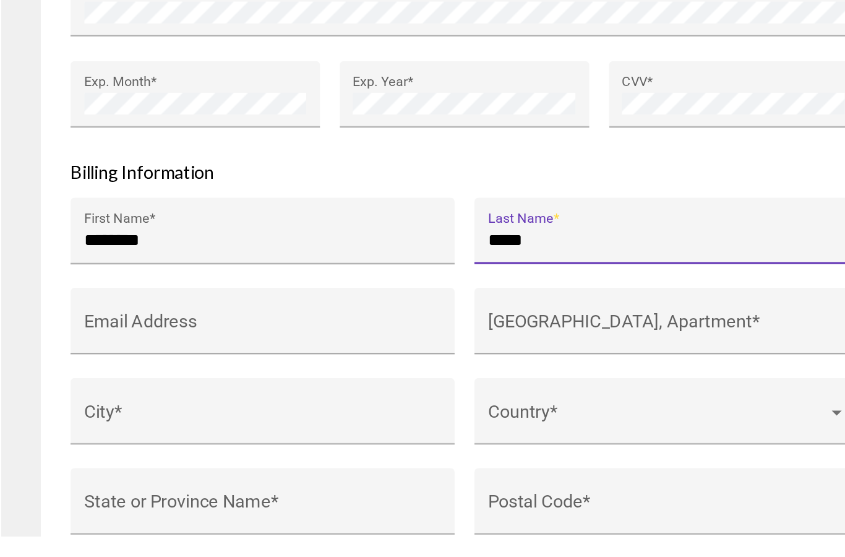
scroll to position [1130, 0]
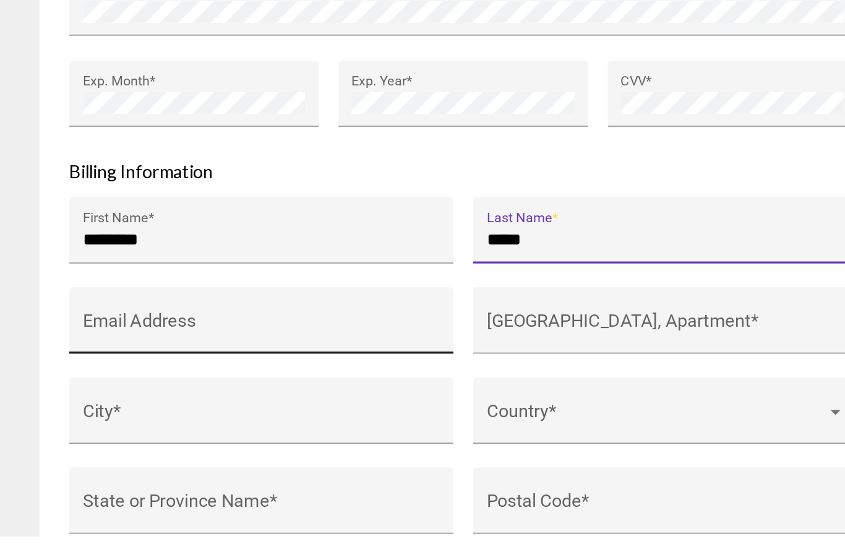
type input "*****"
click at [119, 421] on input "Email Address" at bounding box center [163, 427] width 223 height 12
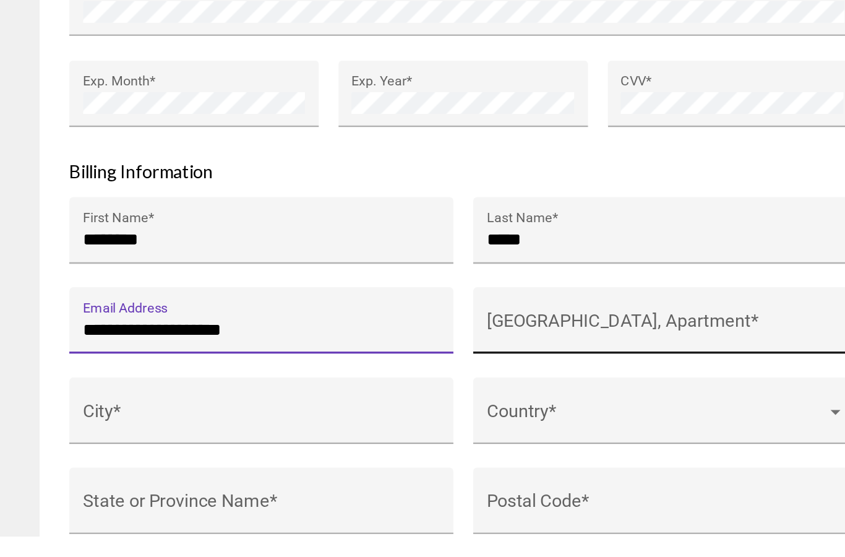
type input "**********"
click at [353, 421] on input "[GEOGRAPHIC_DATA], Apartment *" at bounding box center [415, 427] width 223 height 12
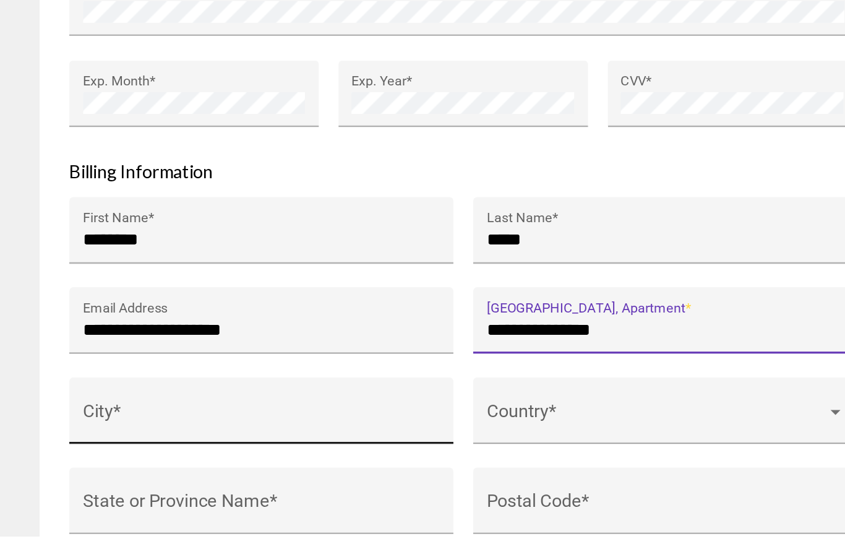
type input "**********"
click at [124, 478] on input "City *" at bounding box center [163, 484] width 223 height 12
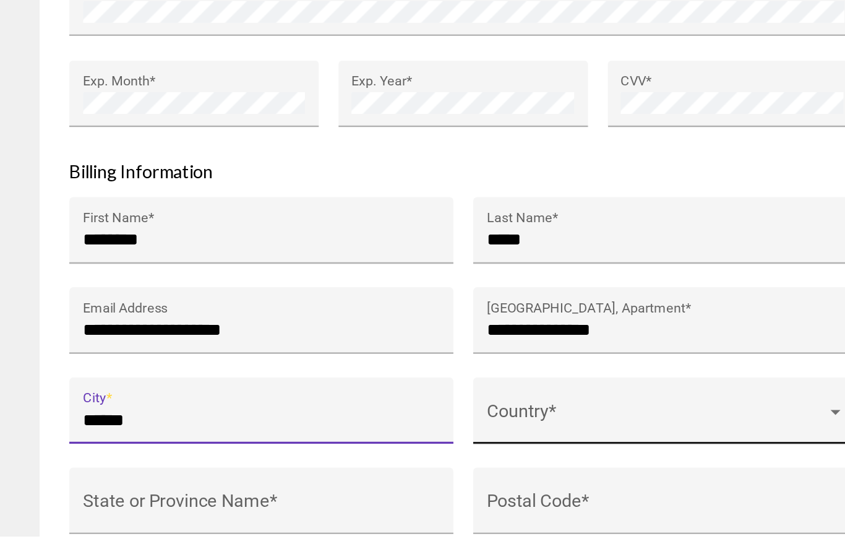
type input "******"
click at [350, 478] on span "Main content" at bounding box center [410, 484] width 212 height 12
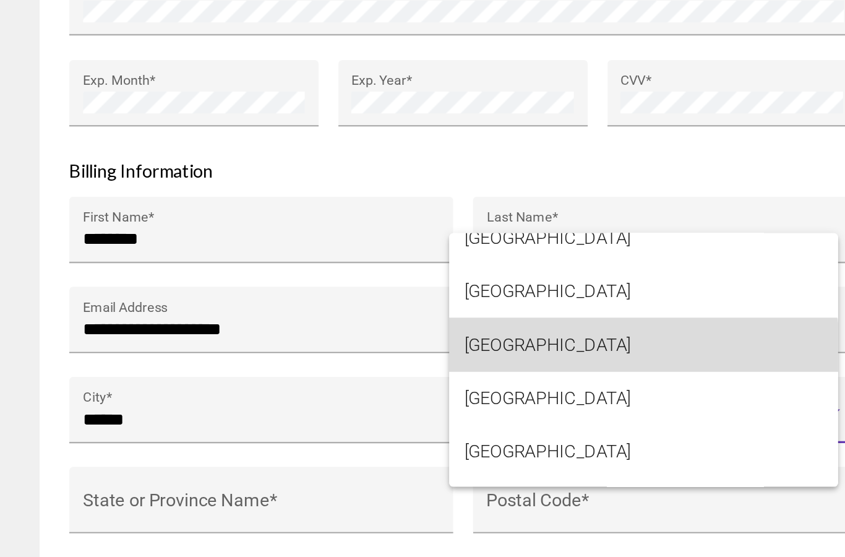
scroll to position [8006, 0]
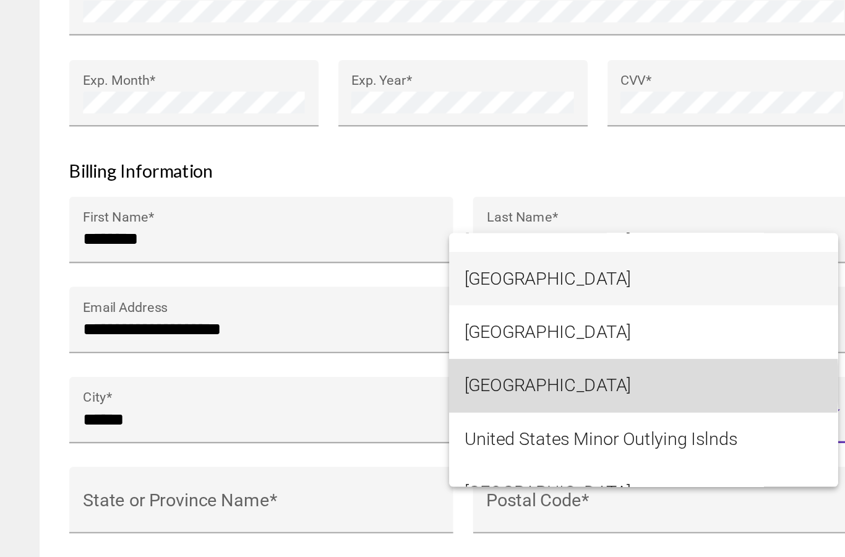
click at [369, 402] on span "[GEOGRAPHIC_DATA]" at bounding box center [402, 418] width 223 height 33
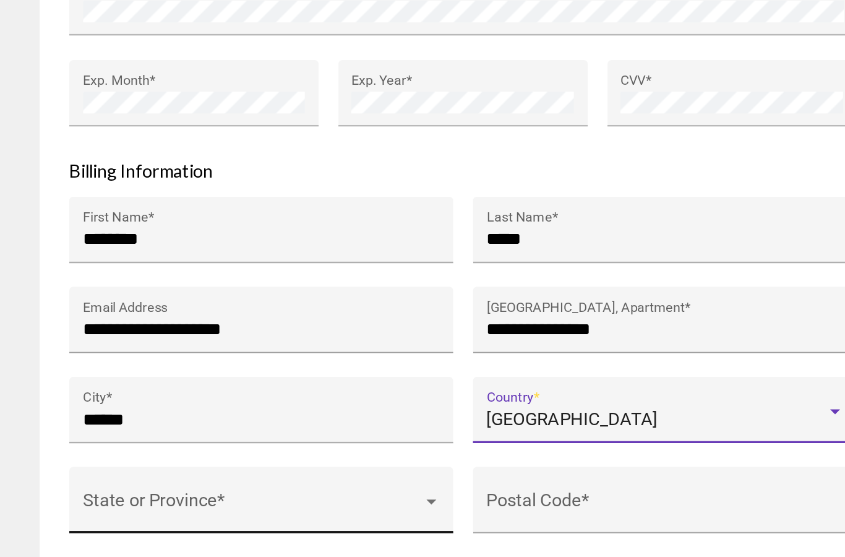
click at [116, 490] on span "Main content" at bounding box center [158, 496] width 212 height 12
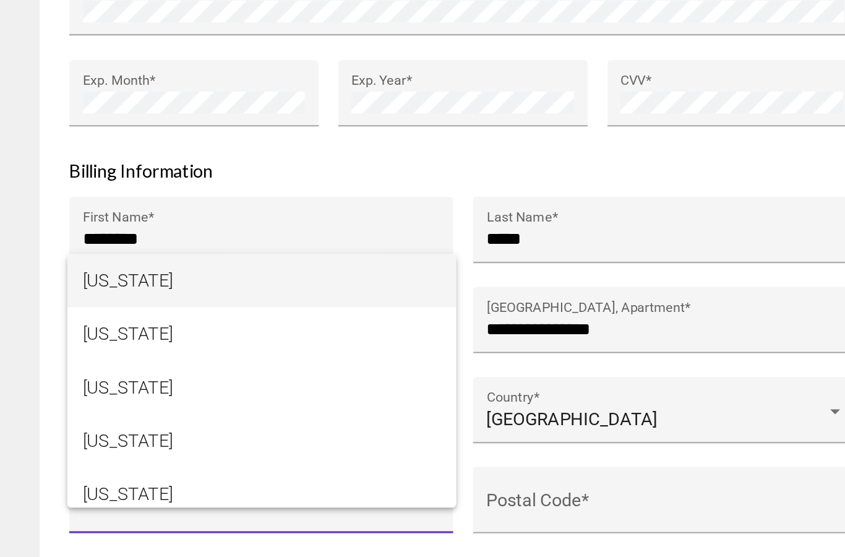
scroll to position [309, 0]
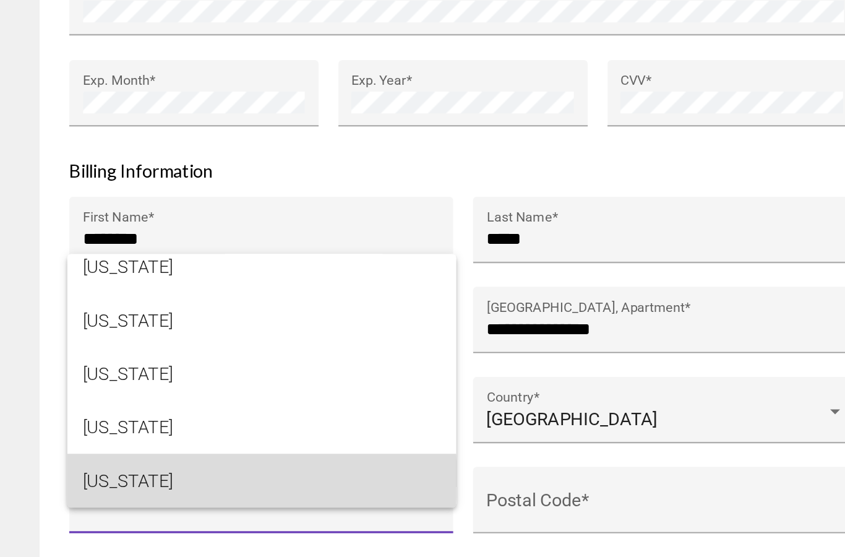
click at [93, 462] on span "[US_STATE]" at bounding box center [163, 478] width 223 height 33
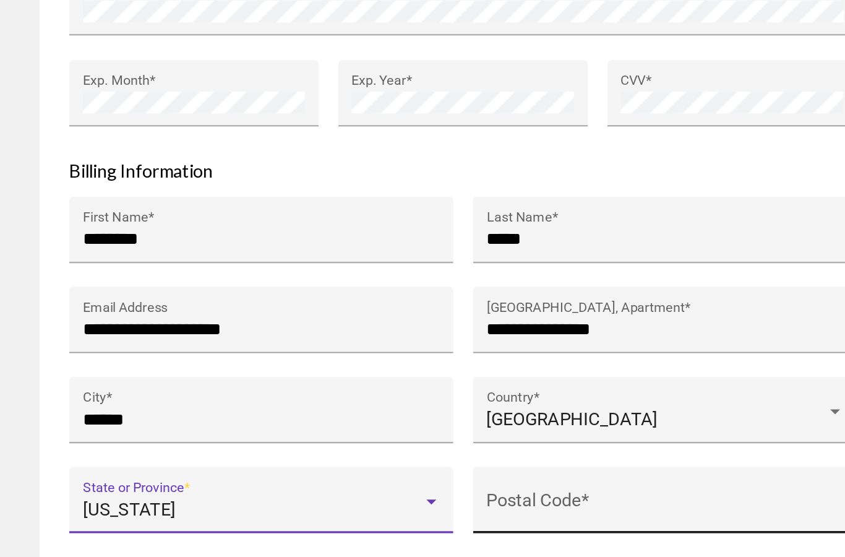
click at [351, 490] on input "Postal Code *" at bounding box center [415, 496] width 223 height 12
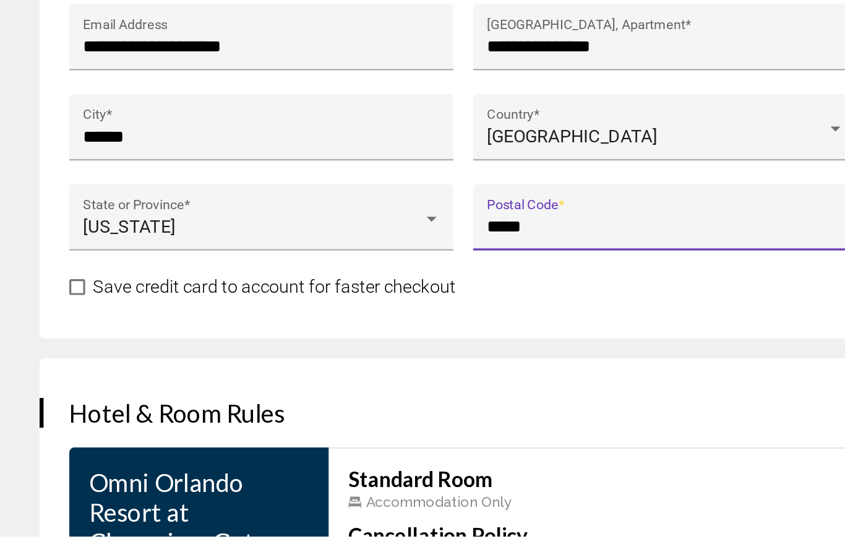
scroll to position [1311, 0]
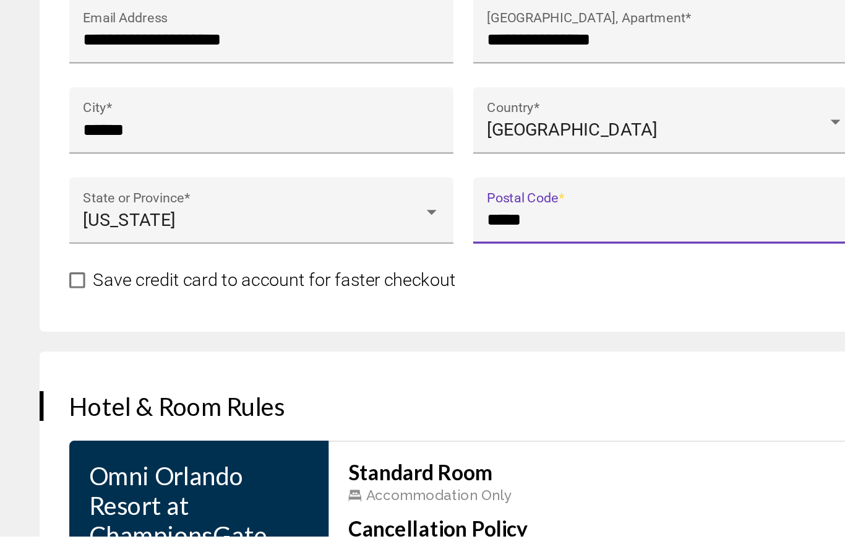
type input "*****"
click at [49, 392] on span "Main content" at bounding box center [48, 397] width 10 height 10
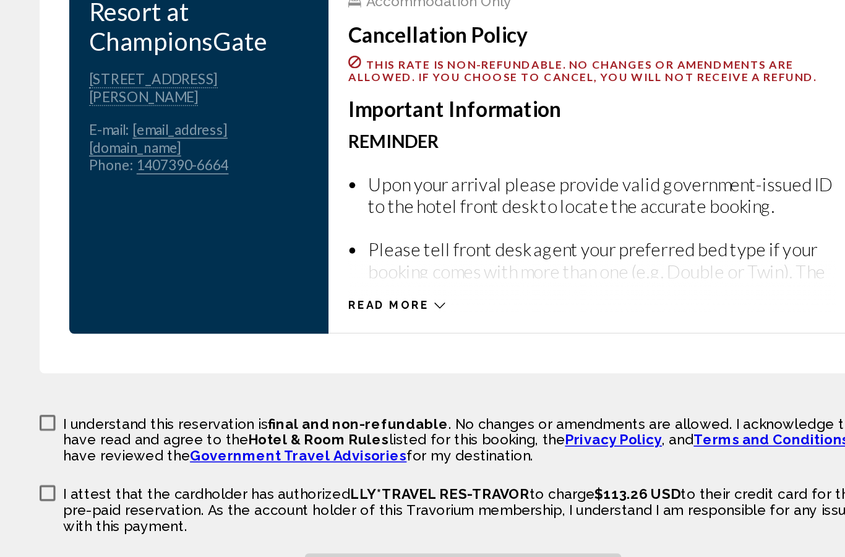
scroll to position [1688, 0]
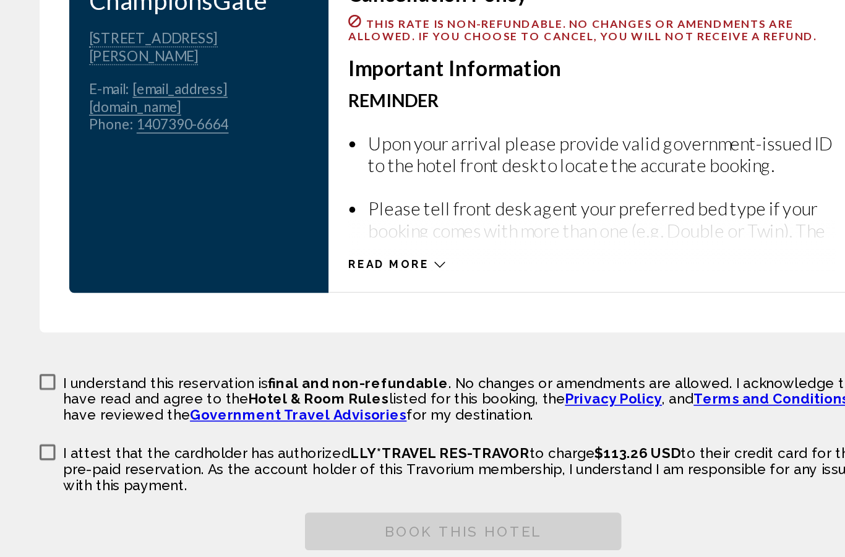
click at [30, 412] on span "Main content" at bounding box center [30, 417] width 10 height 10
click at [35, 455] on label "I attest that the cardholder has authorized LLY*TRAVEL RES-TRAVOR to charge $11…" at bounding box center [290, 471] width 530 height 32
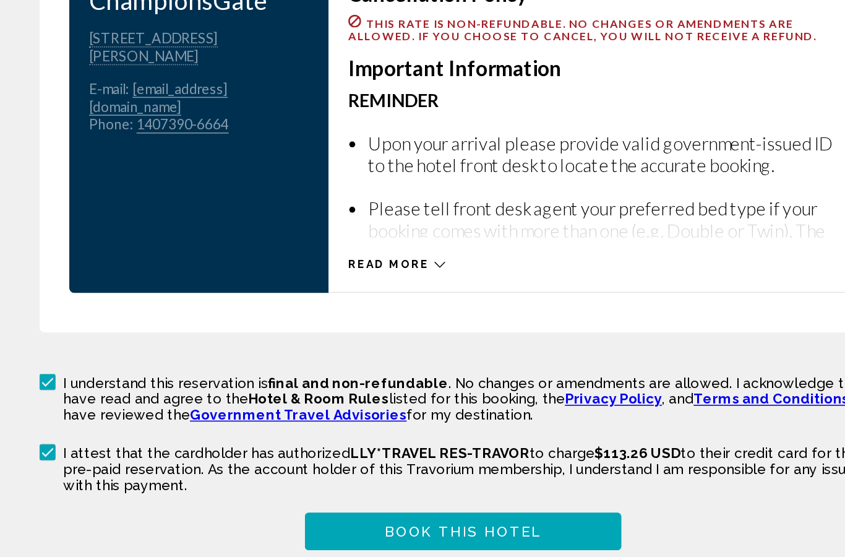
click at [273, 506] on span "Book this hotel" at bounding box center [290, 511] width 98 height 10
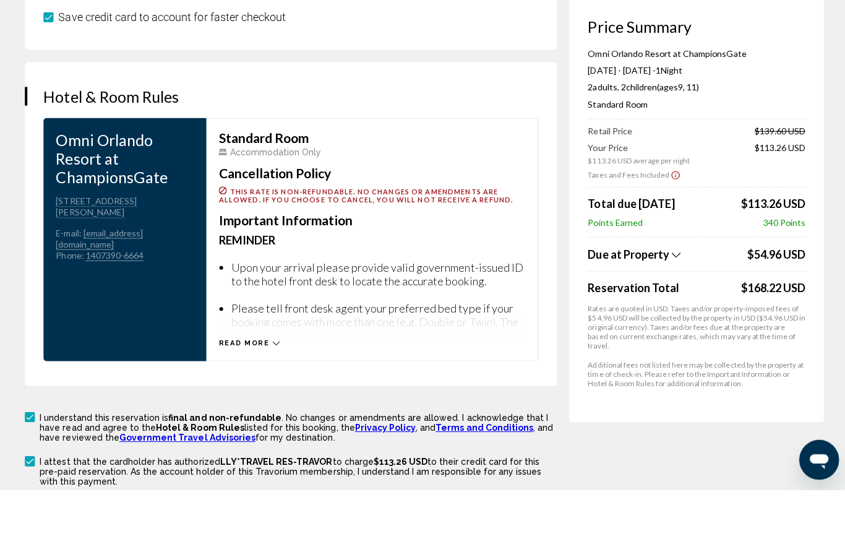
scroll to position [1622, 0]
type input "**********"
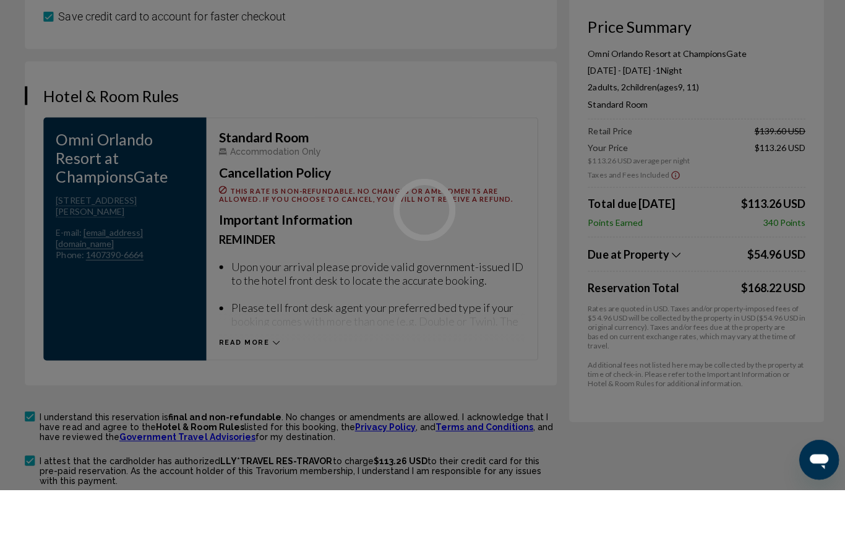
scroll to position [1691, 0]
